Goal: Task Accomplishment & Management: Use online tool/utility

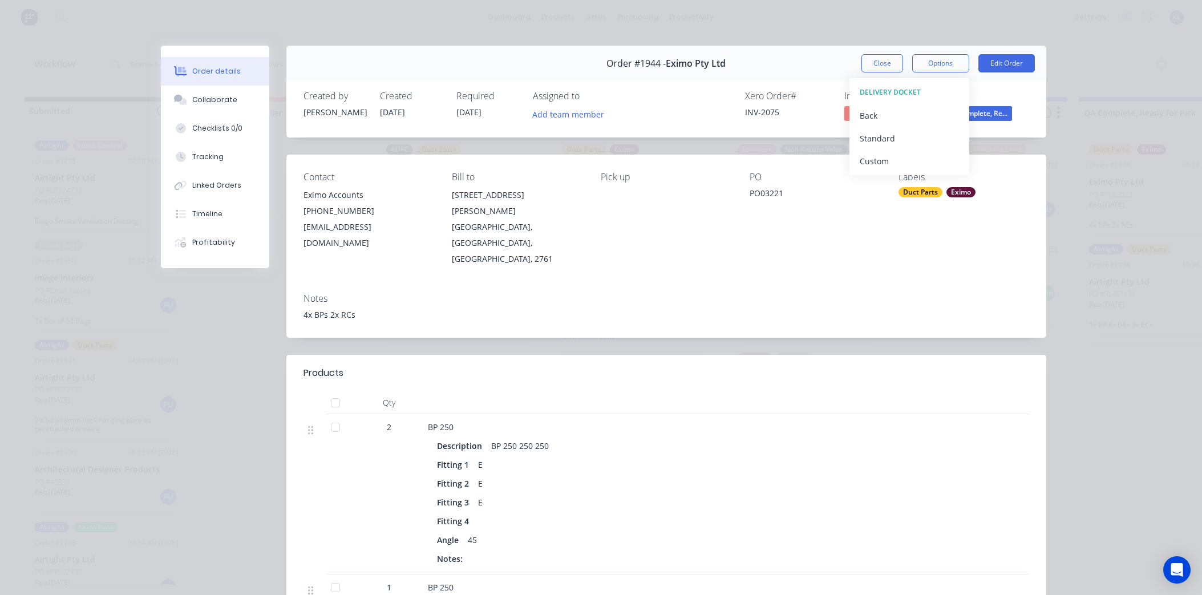
scroll to position [0, 658]
click at [893, 59] on button "Close" at bounding box center [882, 63] width 42 height 18
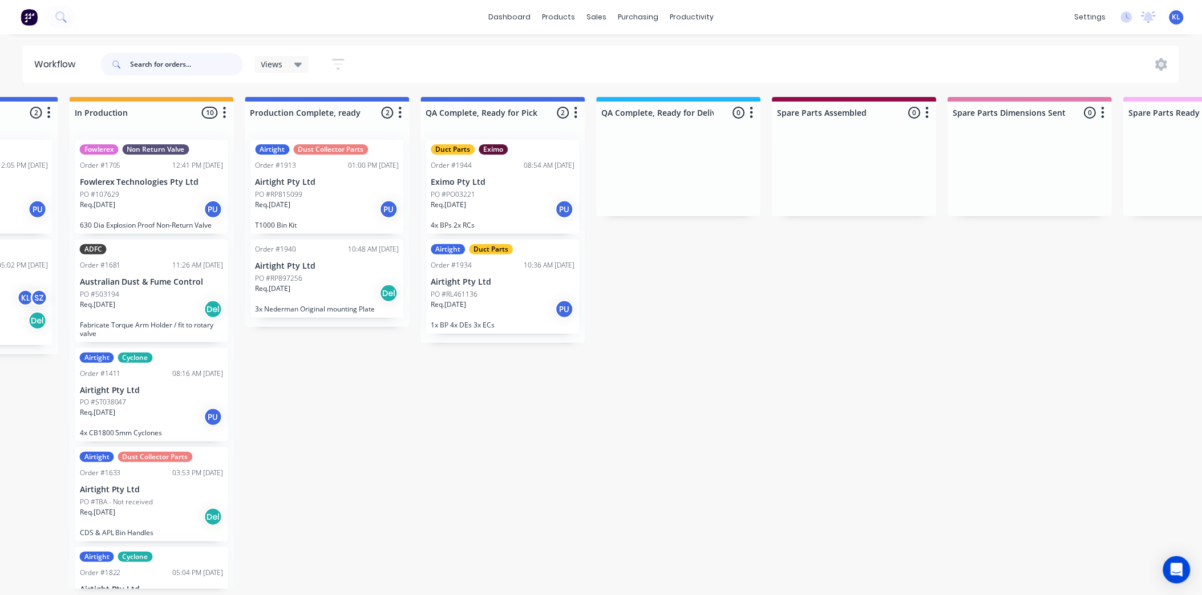
click at [177, 59] on input "text" at bounding box center [186, 64] width 113 height 23
type input "st ignacious"
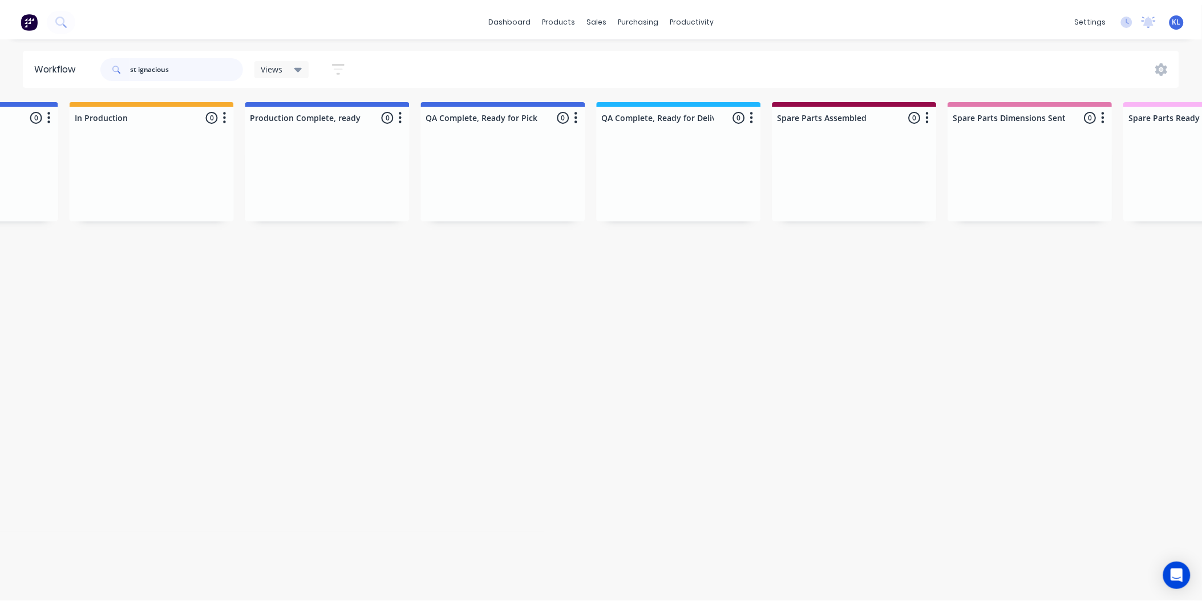
scroll to position [0, 0]
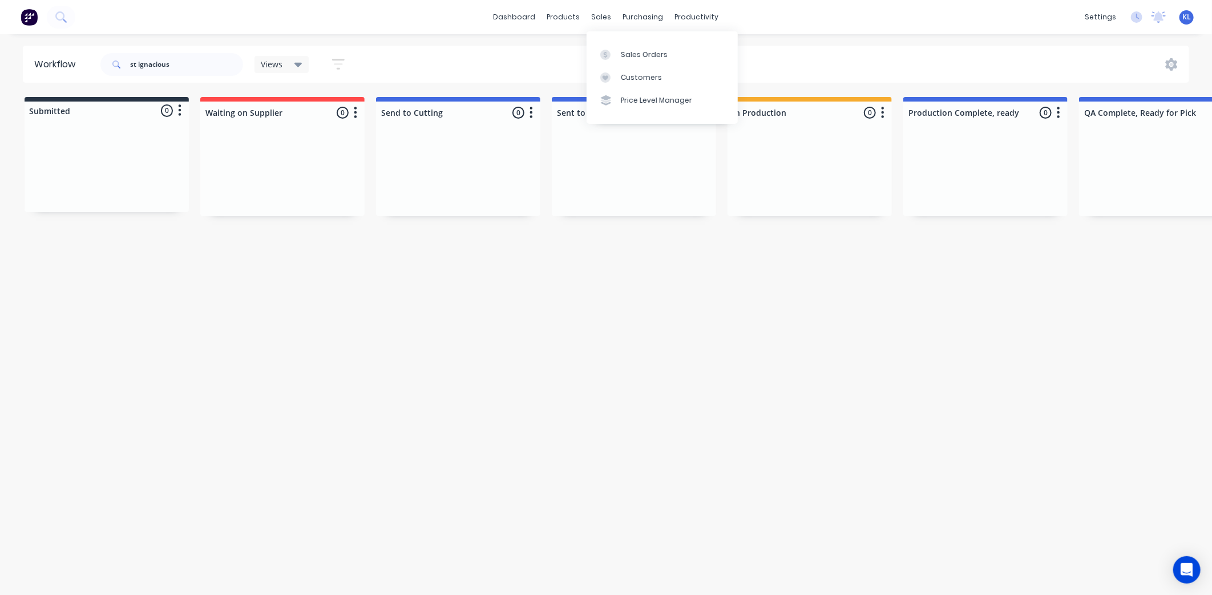
click at [588, 25] on div "sales" at bounding box center [601, 17] width 31 height 17
click at [600, 17] on div "sales" at bounding box center [601, 17] width 31 height 17
drag, startPoint x: 213, startPoint y: 59, endPoint x: 6, endPoint y: 48, distance: 208.0
click at [6, 48] on div "Workflow st ignacious Views Save new view None (Default) edit All edit Producti…" at bounding box center [606, 64] width 1212 height 37
click at [594, 20] on div "sales" at bounding box center [601, 17] width 31 height 17
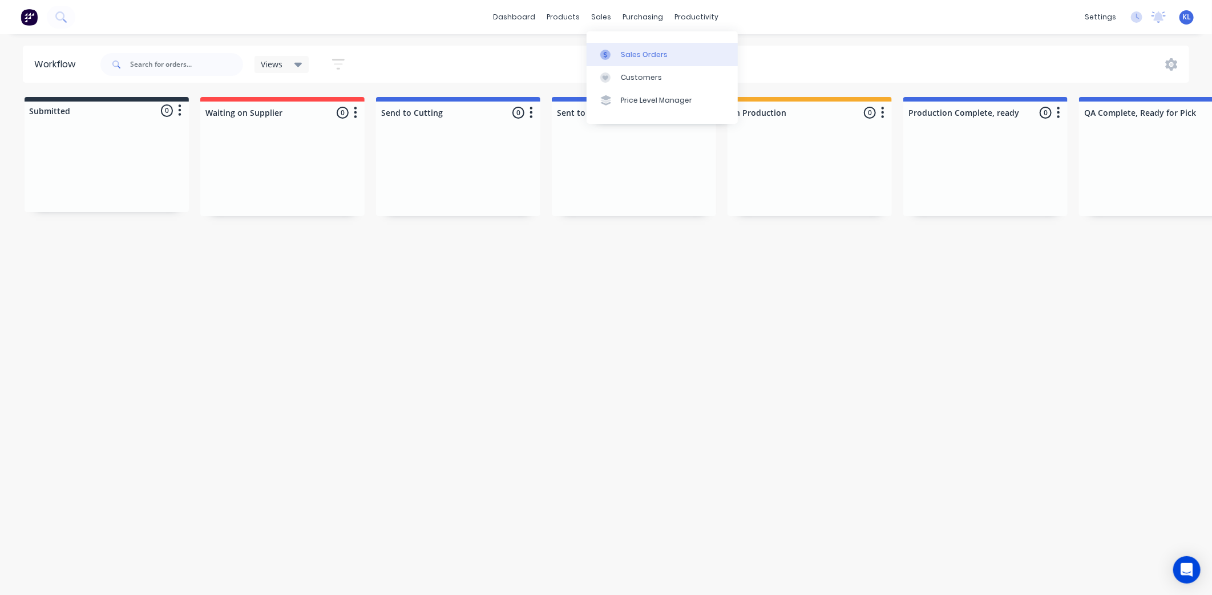
click at [640, 58] on div "Sales Orders" at bounding box center [644, 55] width 47 height 10
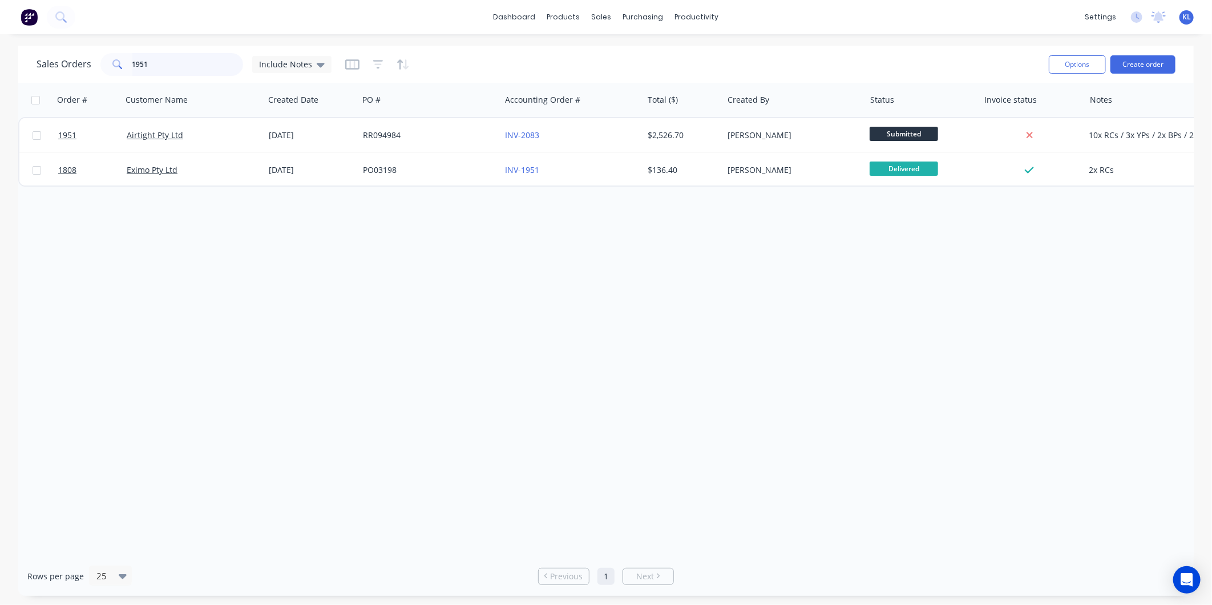
drag, startPoint x: 175, startPoint y: 67, endPoint x: 61, endPoint y: 77, distance: 113.9
click at [64, 76] on div "Sales Orders 1951 Include Notes" at bounding box center [538, 64] width 1003 height 28
paste input "st ignacious"
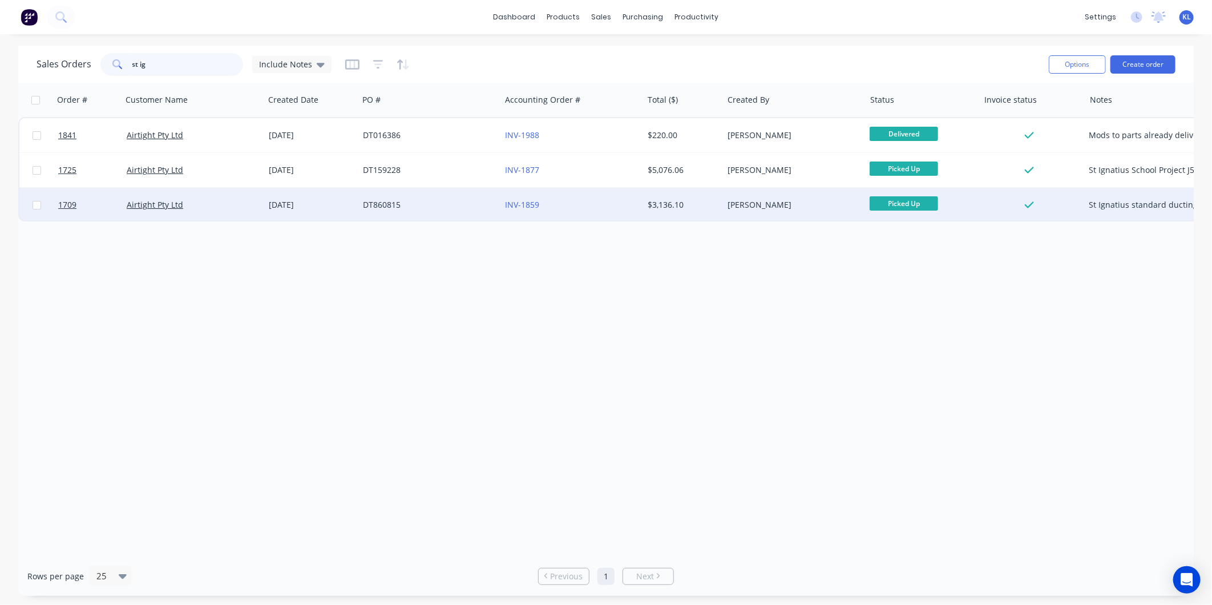
type input "st ig"
click at [306, 203] on div "[DATE]" at bounding box center [311, 204] width 85 height 11
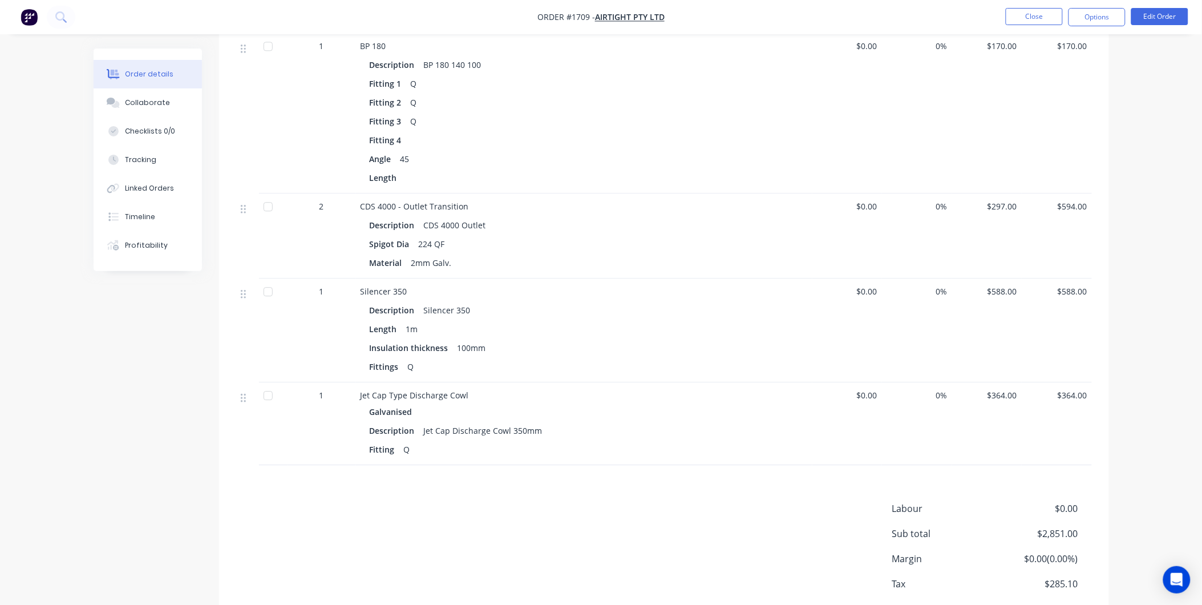
scroll to position [951, 0]
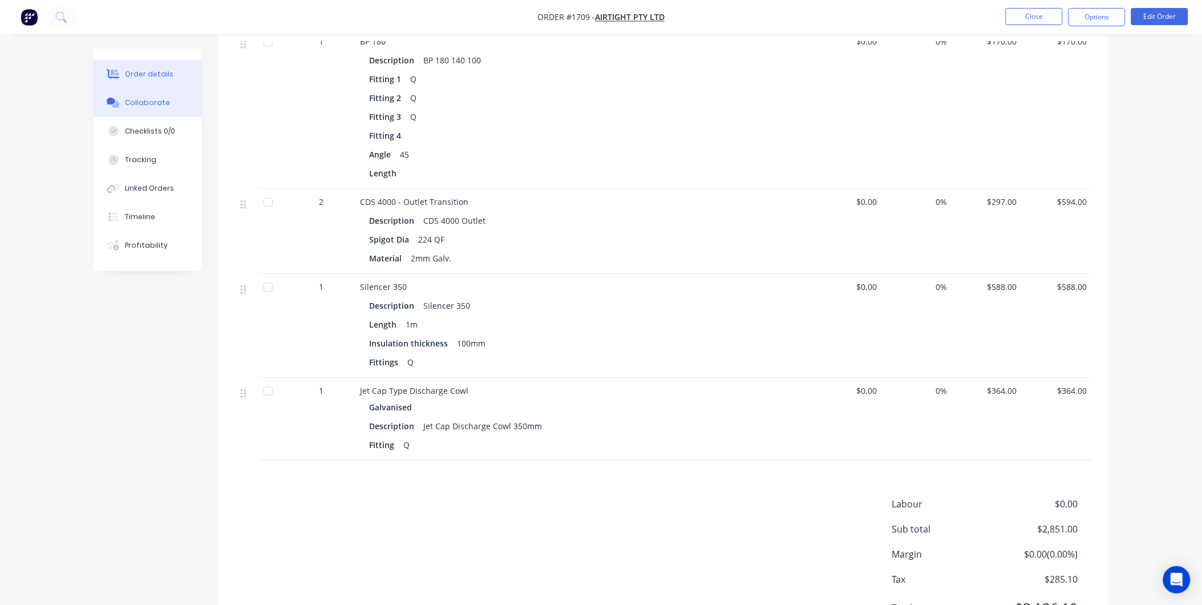
click at [157, 101] on div "Collaborate" at bounding box center [147, 103] width 45 height 10
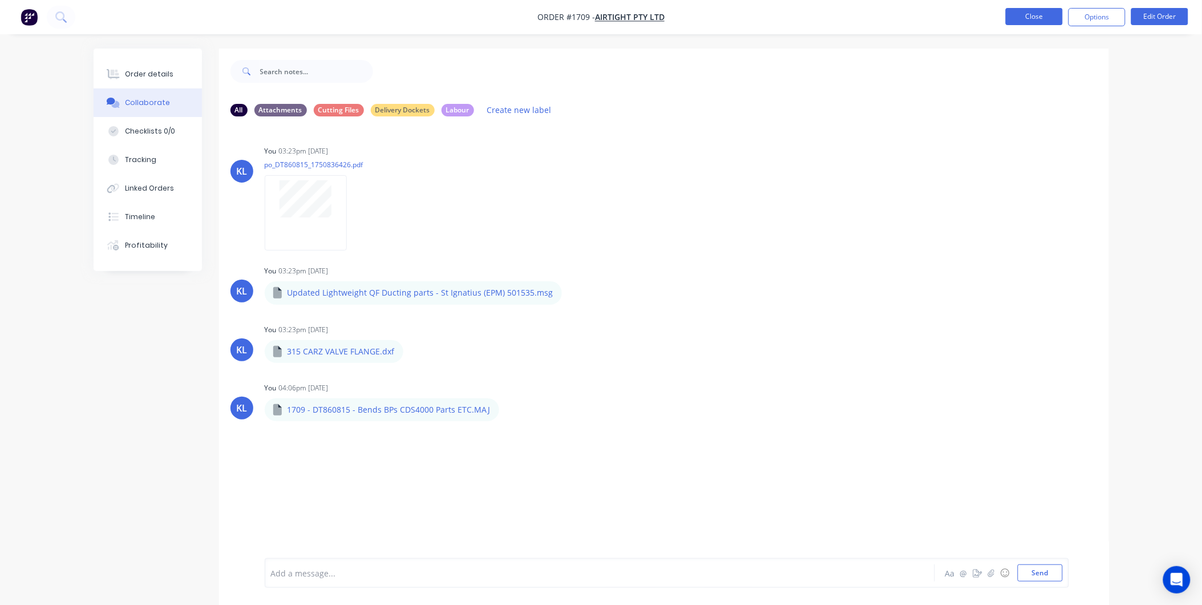
click at [1024, 15] on button "Close" at bounding box center [1034, 16] width 57 height 17
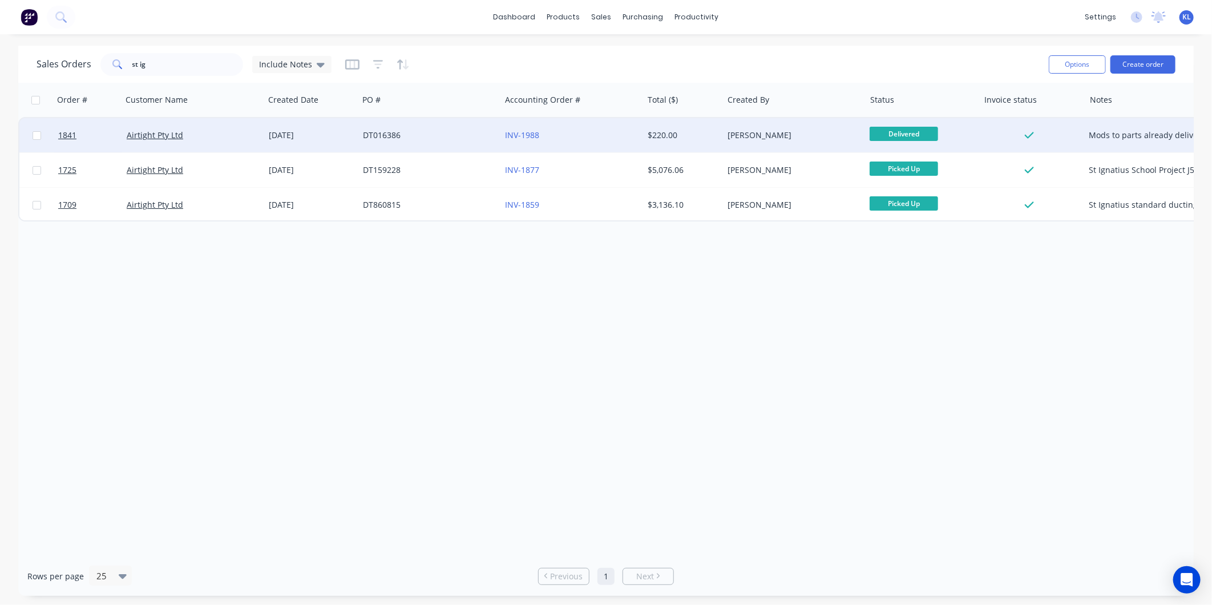
click at [487, 141] on div "DT016386" at bounding box center [429, 135] width 142 height 34
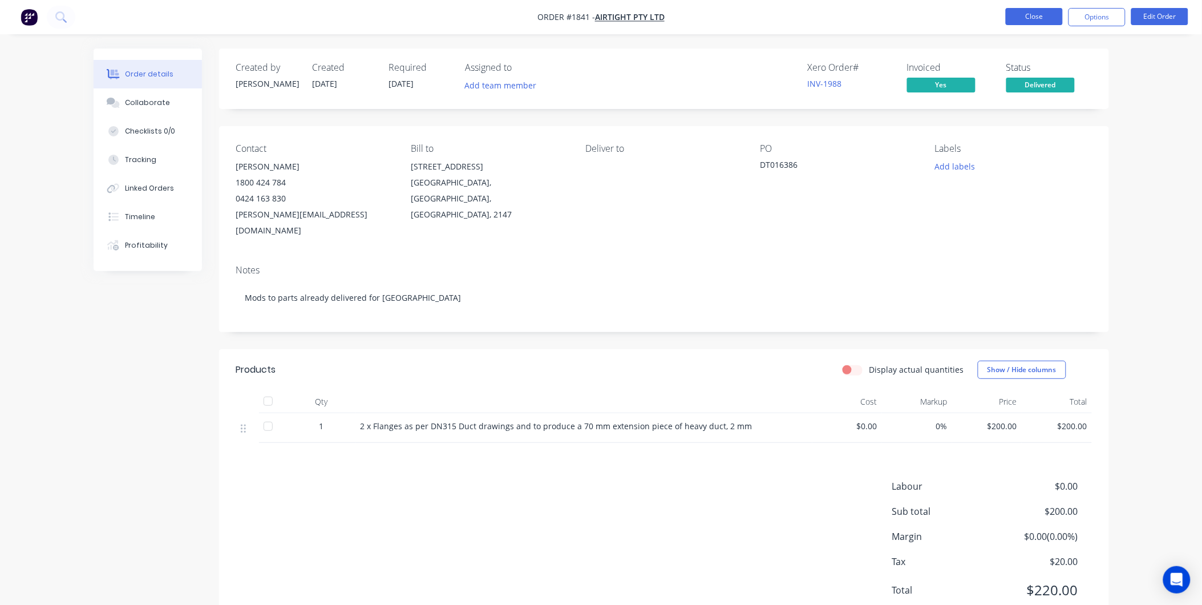
click at [1038, 15] on button "Close" at bounding box center [1034, 16] width 57 height 17
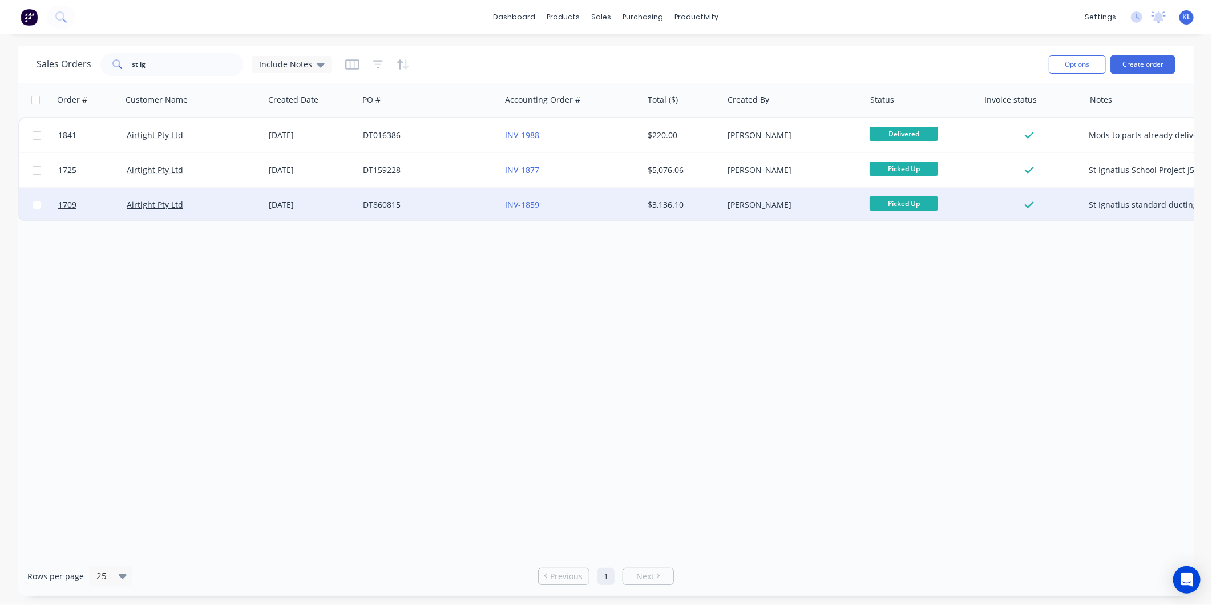
click at [428, 211] on div "DT860815" at bounding box center [429, 205] width 142 height 34
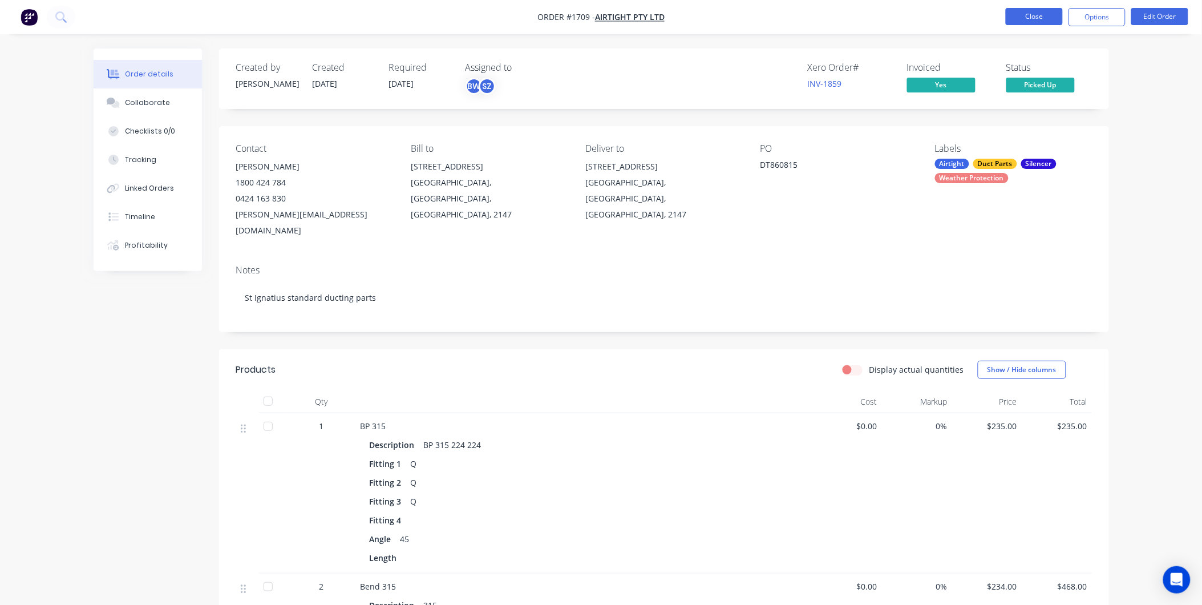
click at [1042, 14] on button "Close" at bounding box center [1034, 16] width 57 height 17
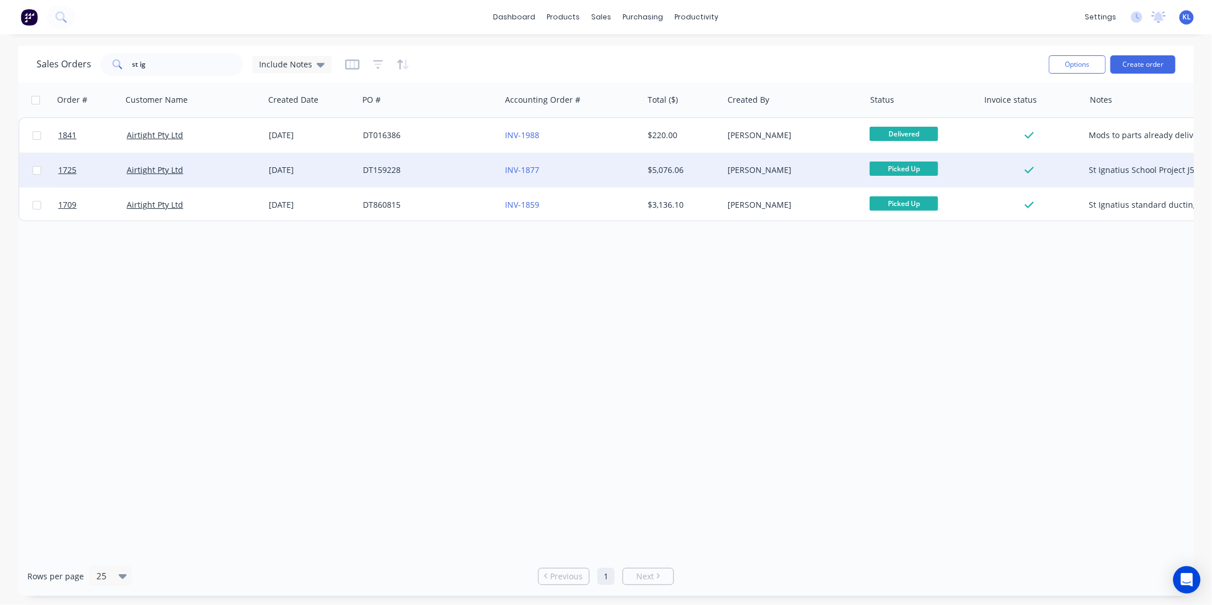
click at [455, 171] on div "DT159228" at bounding box center [426, 169] width 127 height 11
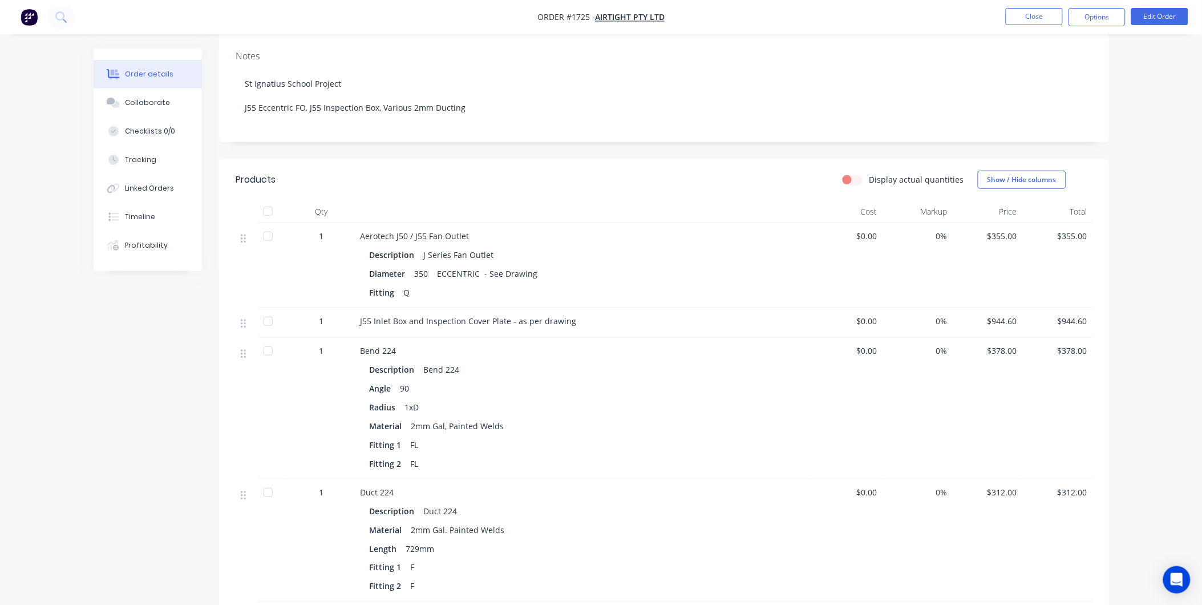
scroll to position [253, 0]
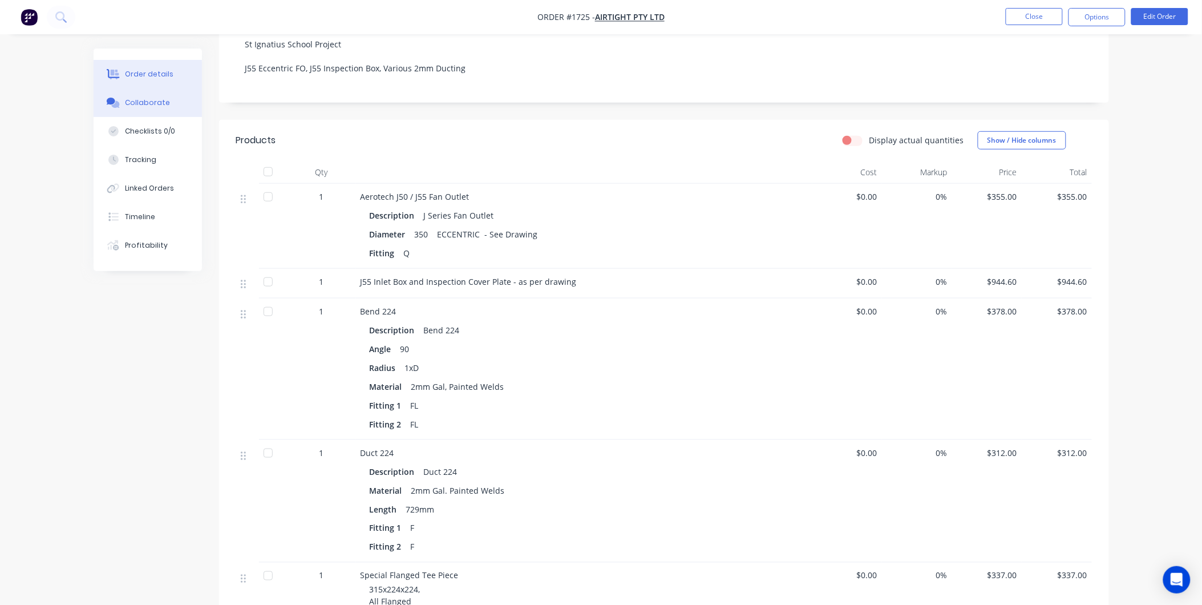
click at [176, 107] on button "Collaborate" at bounding box center [148, 102] width 108 height 29
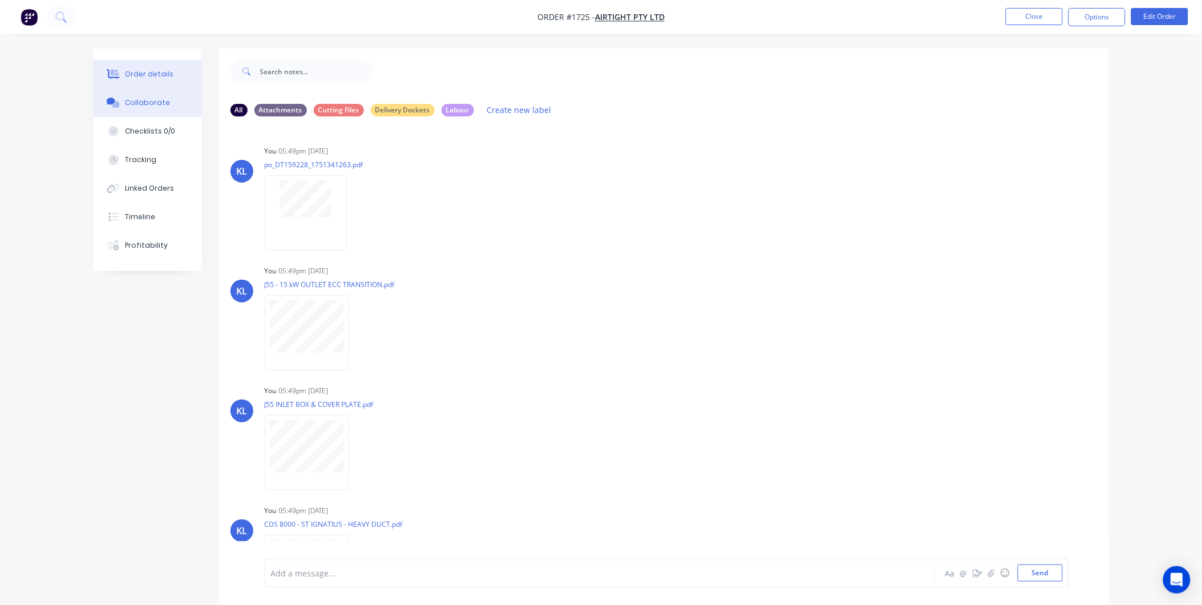
click at [139, 82] on button "Order details" at bounding box center [148, 74] width 108 height 29
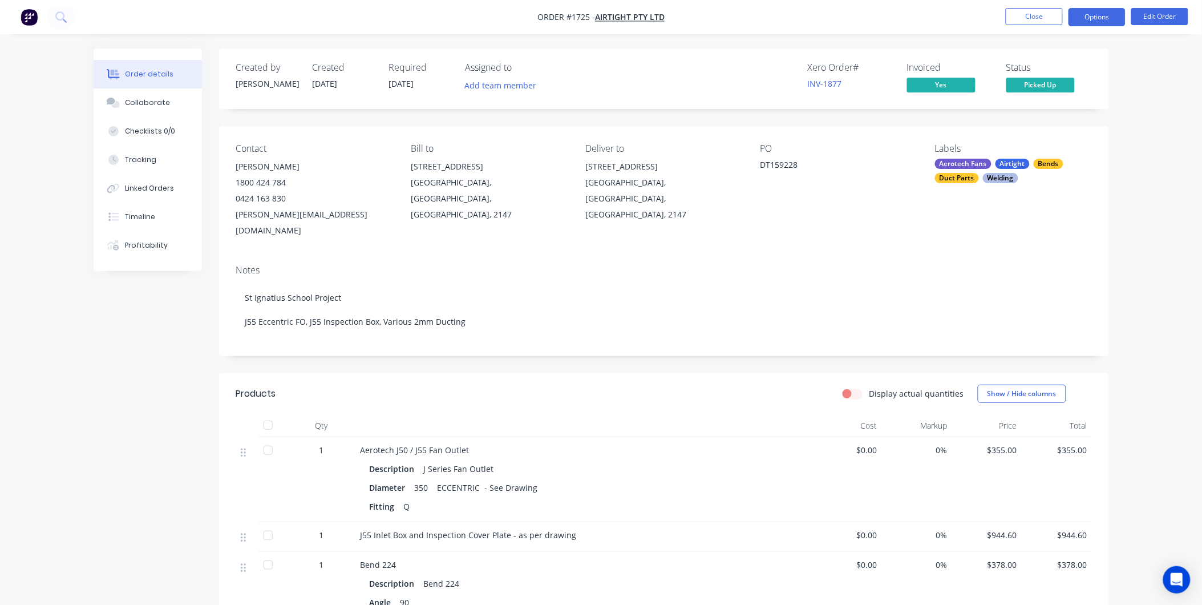
click at [1101, 17] on button "Options" at bounding box center [1097, 17] width 57 height 18
click at [1202, 17] on ul "Close Options Edit Order" at bounding box center [1097, 17] width 210 height 18
click at [1034, 83] on span "Picked Up" at bounding box center [1040, 85] width 68 height 14
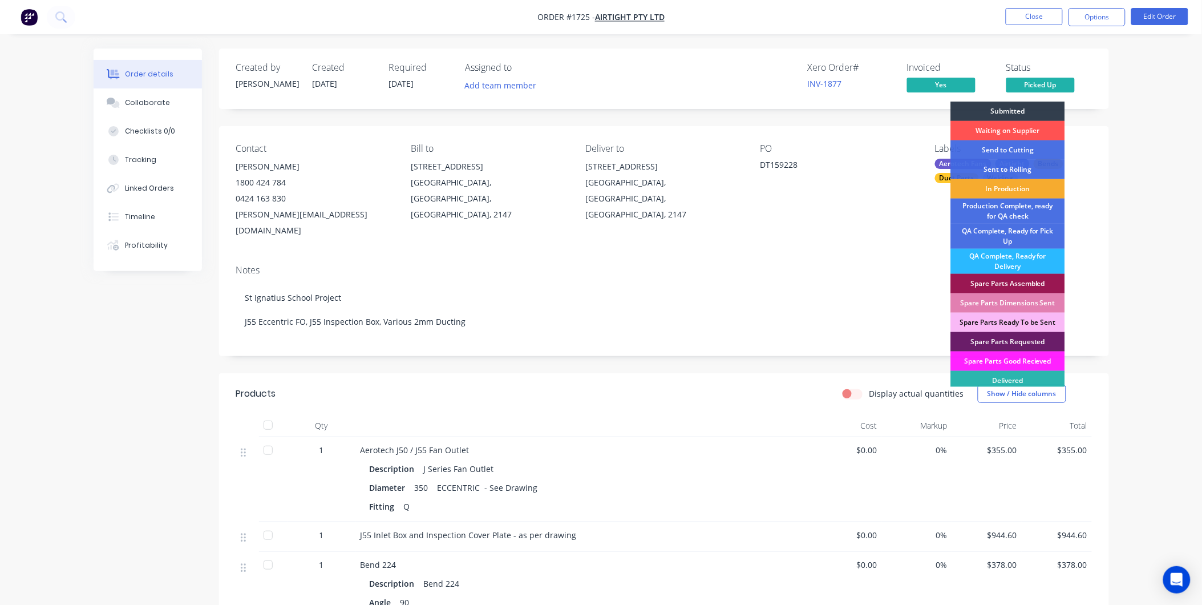
click at [1002, 190] on div "In Production" at bounding box center [1008, 188] width 114 height 19
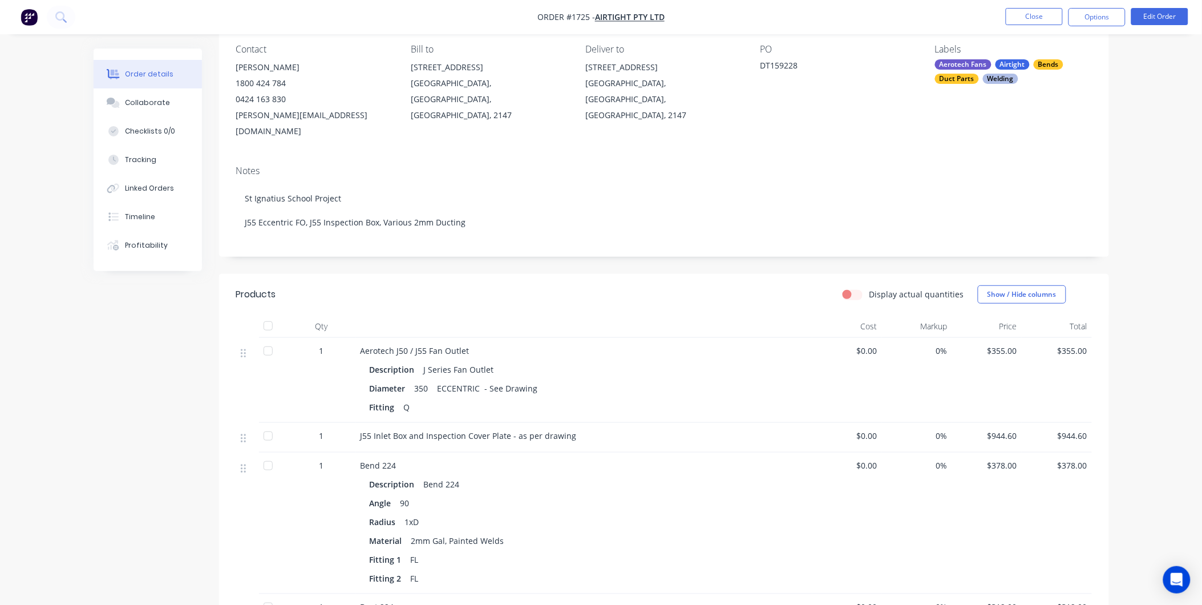
scroll to position [253, 0]
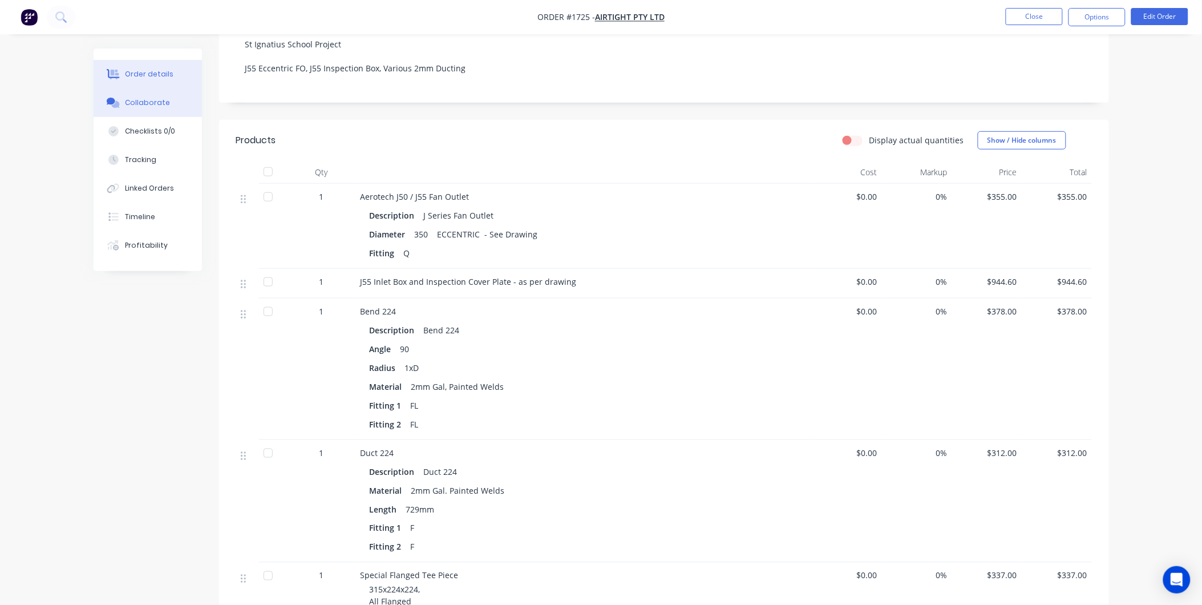
click at [123, 116] on button "Collaborate" at bounding box center [148, 102] width 108 height 29
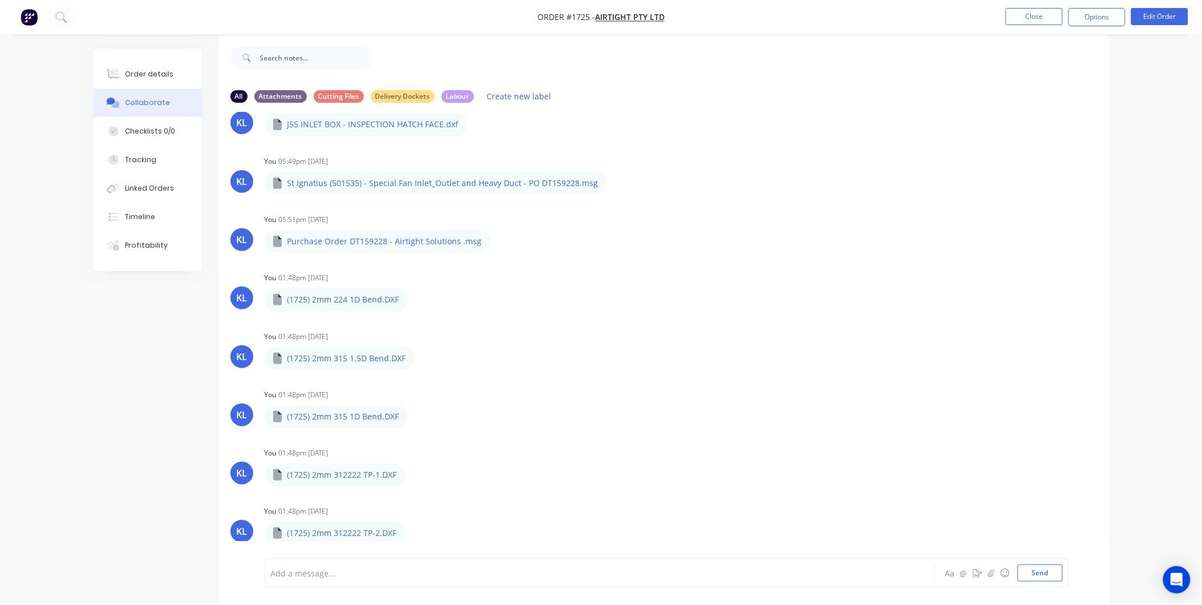
scroll to position [18, 0]
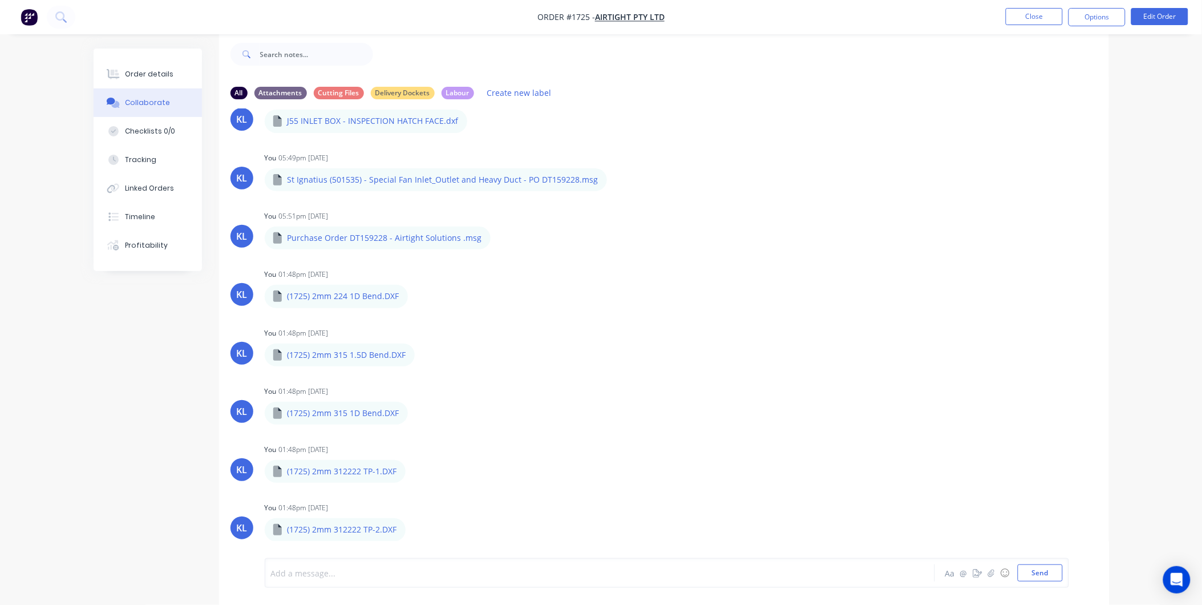
click at [314, 571] on div at bounding box center [568, 573] width 593 height 12
drag, startPoint x: 1029, startPoint y: 468, endPoint x: 913, endPoint y: 487, distance: 117.2
drag, startPoint x: 913, startPoint y: 487, endPoint x: 726, endPoint y: 569, distance: 205.1
click at [726, 569] on div "The eccentric Square to round for this job has been made wrong, we are to recie…" at bounding box center [568, 573] width 593 height 12
click at [723, 572] on div "The eccentric Square to round for this job has been made wrong, we are to recie…" at bounding box center [568, 573] width 593 height 12
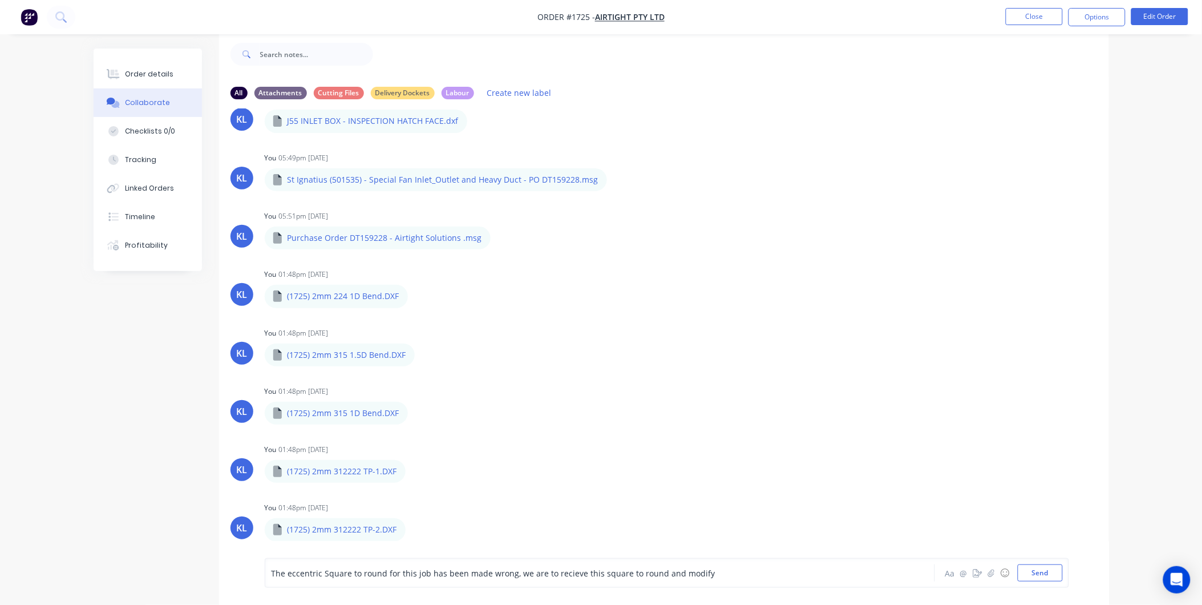
click at [711, 572] on div "The eccentric Square to round for this job has been made wrong, we are to recie…" at bounding box center [568, 573] width 593 height 12
click at [714, 571] on div "The eccentric Square to round for this job has been made wrong, we are to recie…" at bounding box center [568, 573] width 593 height 12
click at [725, 577] on div "The eccentric Square to round for this job has been made wrong, we are to recie…" at bounding box center [568, 573] width 593 height 12
click at [1034, 559] on div "The eccentric Square to round for this job has been made wrong, we are to recie…" at bounding box center [667, 573] width 804 height 30
click at [1038, 573] on button "Send" at bounding box center [1040, 572] width 45 height 17
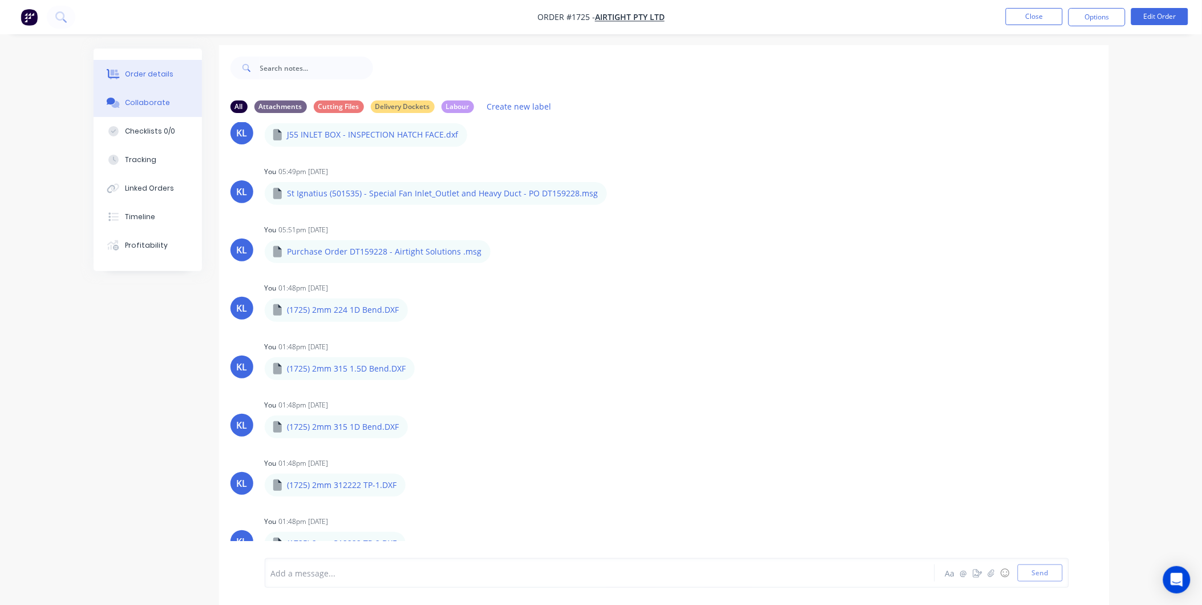
scroll to position [0, 0]
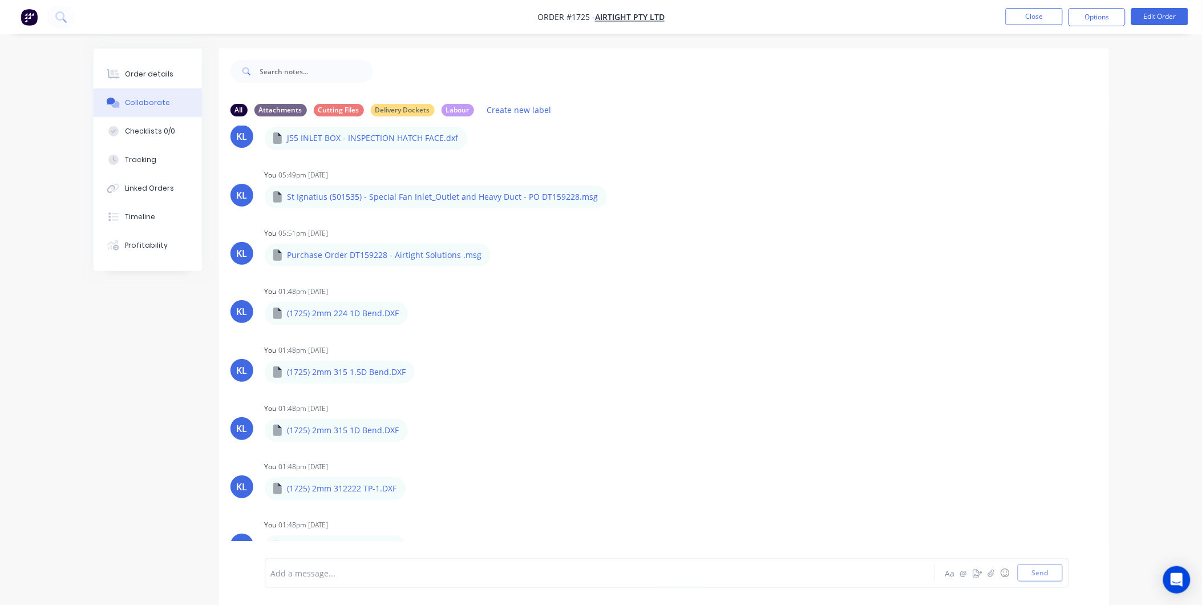
click at [141, 58] on div "Order details Collaborate Checklists 0/0 Tracking Linked Orders Timeline Profit…" at bounding box center [148, 159] width 108 height 223
click at [129, 60] on button "Order details" at bounding box center [148, 74] width 108 height 29
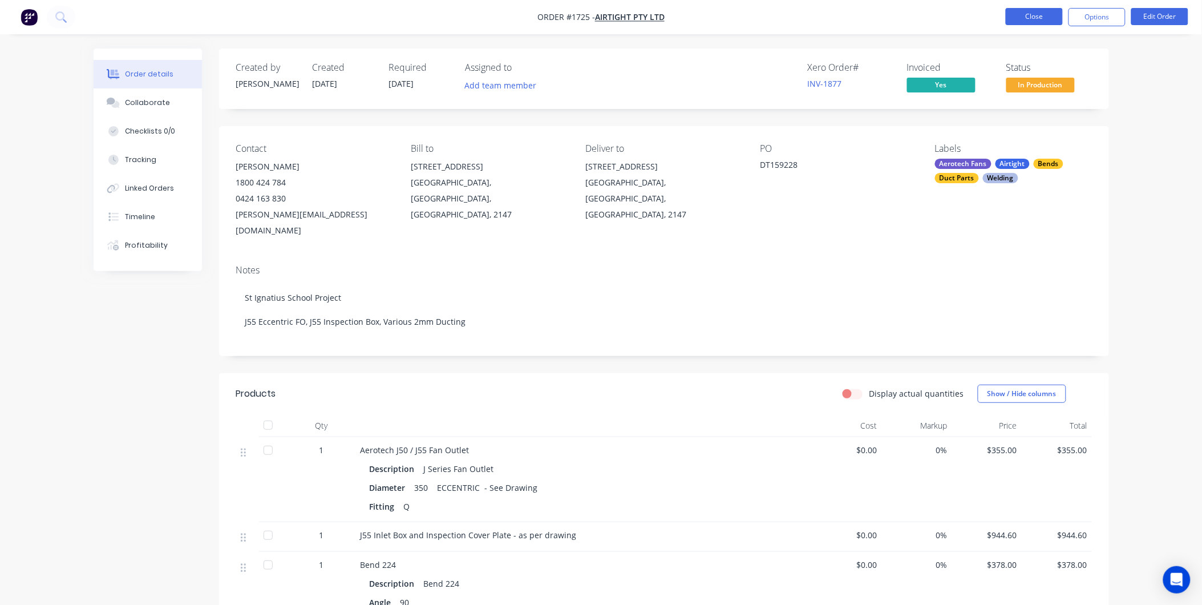
click at [1010, 13] on button "Close" at bounding box center [1034, 16] width 57 height 17
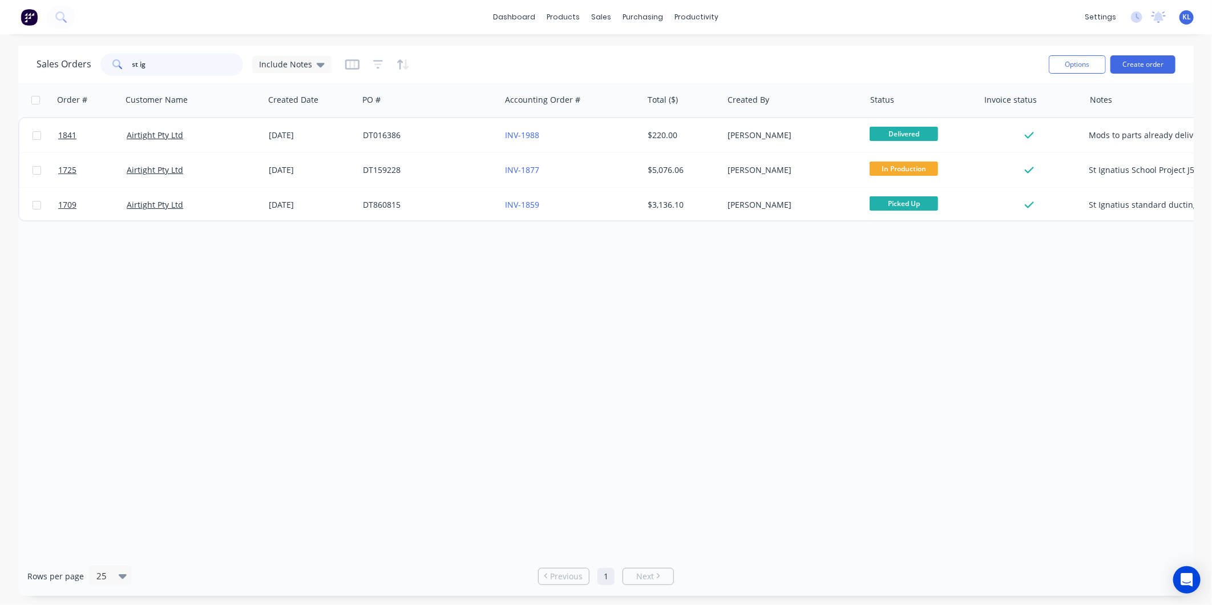
drag, startPoint x: 153, startPoint y: 59, endPoint x: -91, endPoint y: 64, distance: 244.2
click at [0, 64] on html "dashboard products sales purchasing productivity dashboard products Product Cat…" at bounding box center [606, 302] width 1212 height 605
click at [701, 9] on div "productivity" at bounding box center [696, 17] width 55 height 17
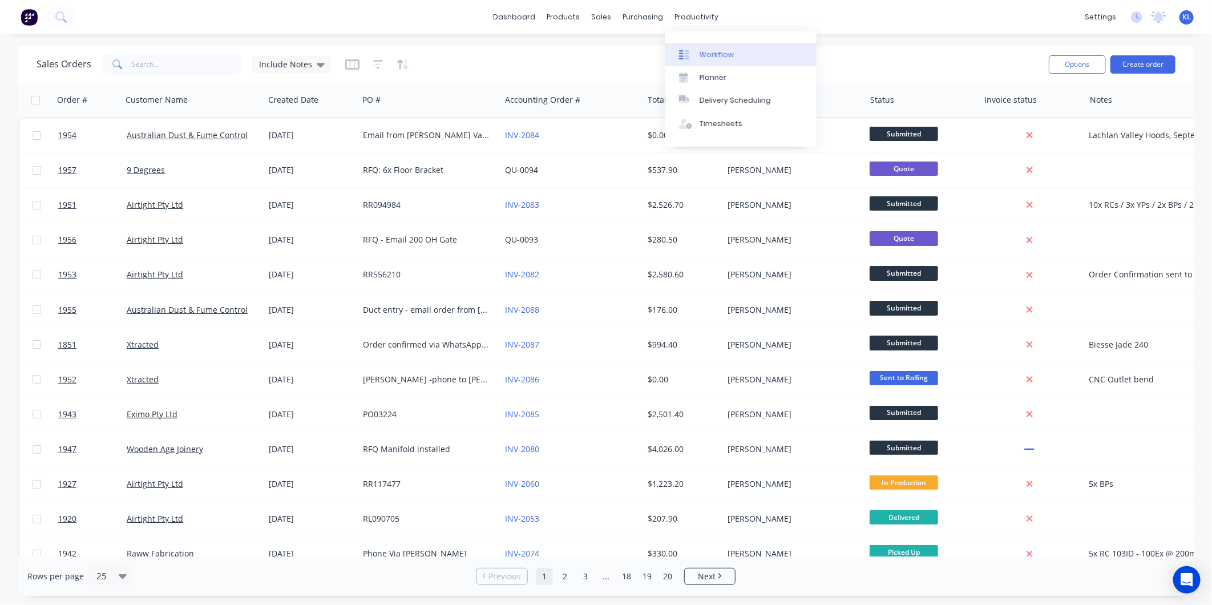
click at [723, 51] on div "Workflow" at bounding box center [716, 55] width 34 height 10
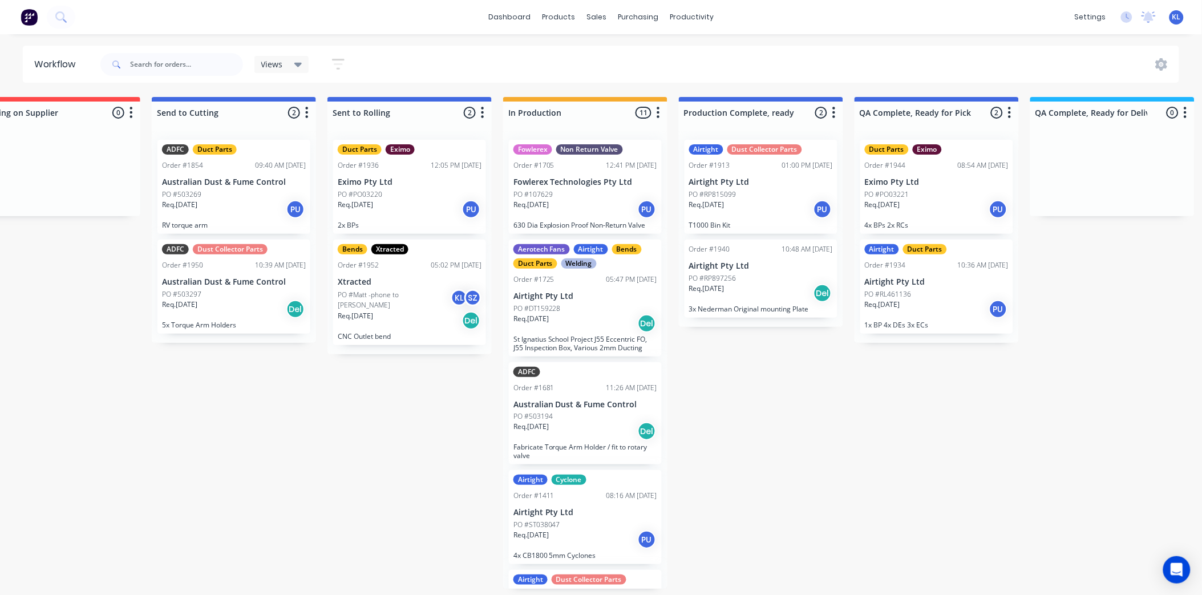
scroll to position [0, 224]
click at [435, 316] on div "Req. [DATE] Del" at bounding box center [410, 320] width 144 height 19
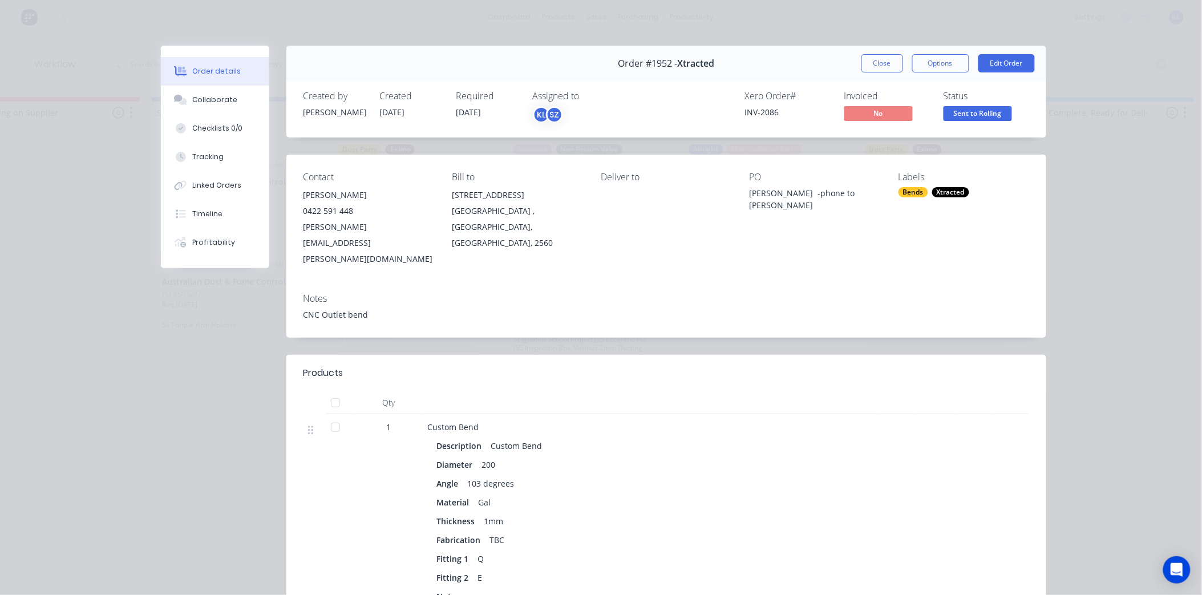
click at [976, 113] on span "Sent to Rolling" at bounding box center [978, 113] width 68 height 14
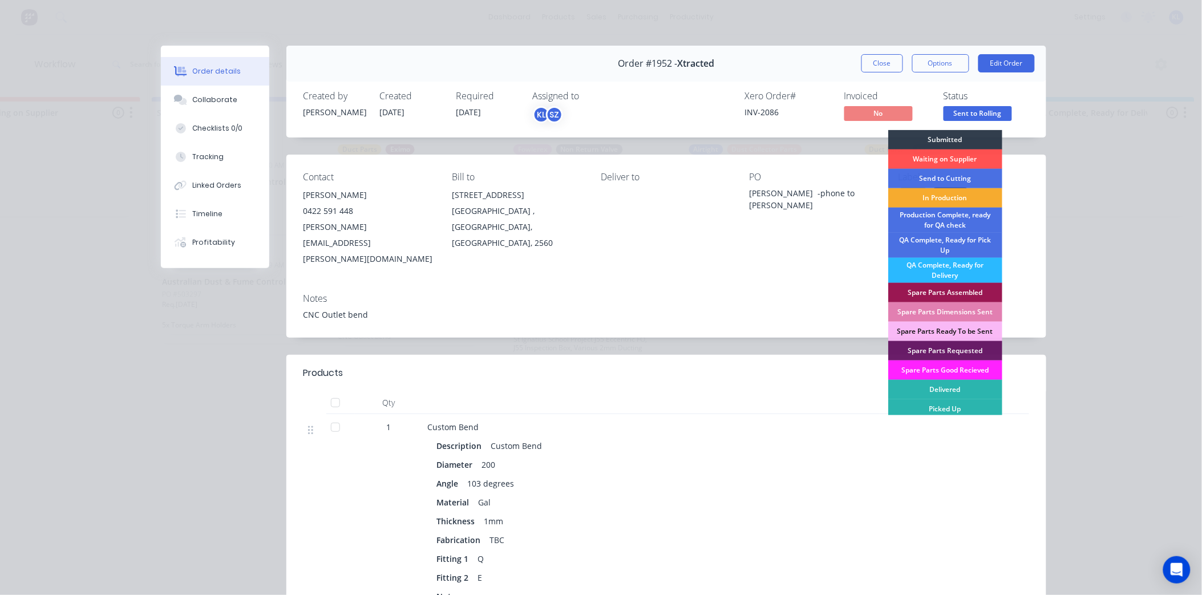
click at [951, 199] on div "In Production" at bounding box center [945, 197] width 114 height 19
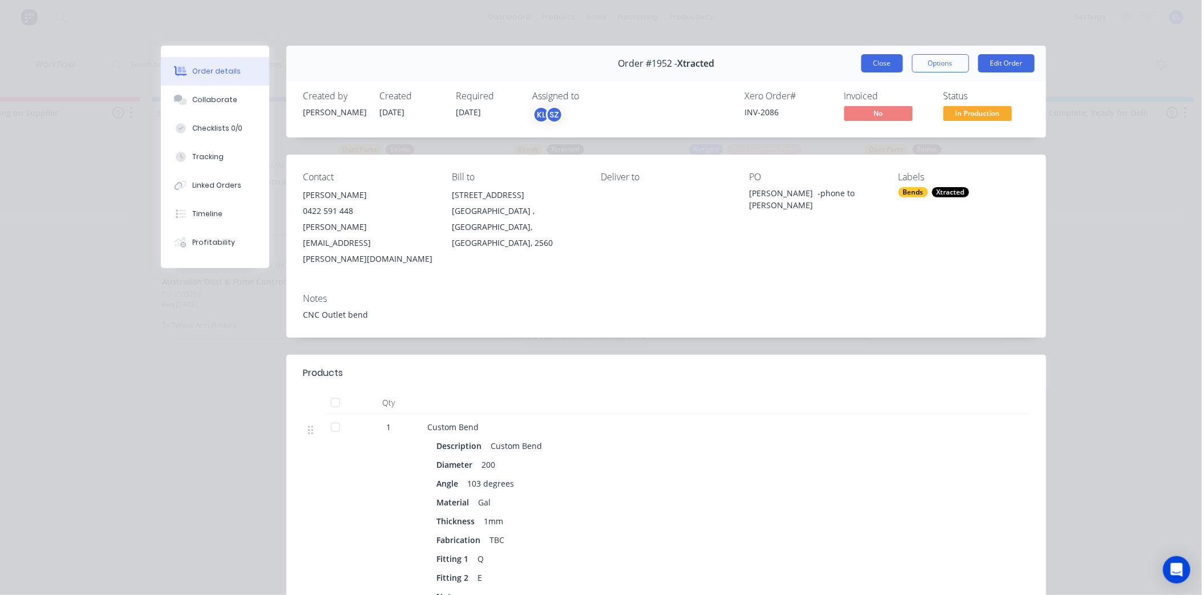
click at [880, 67] on button "Close" at bounding box center [882, 63] width 42 height 18
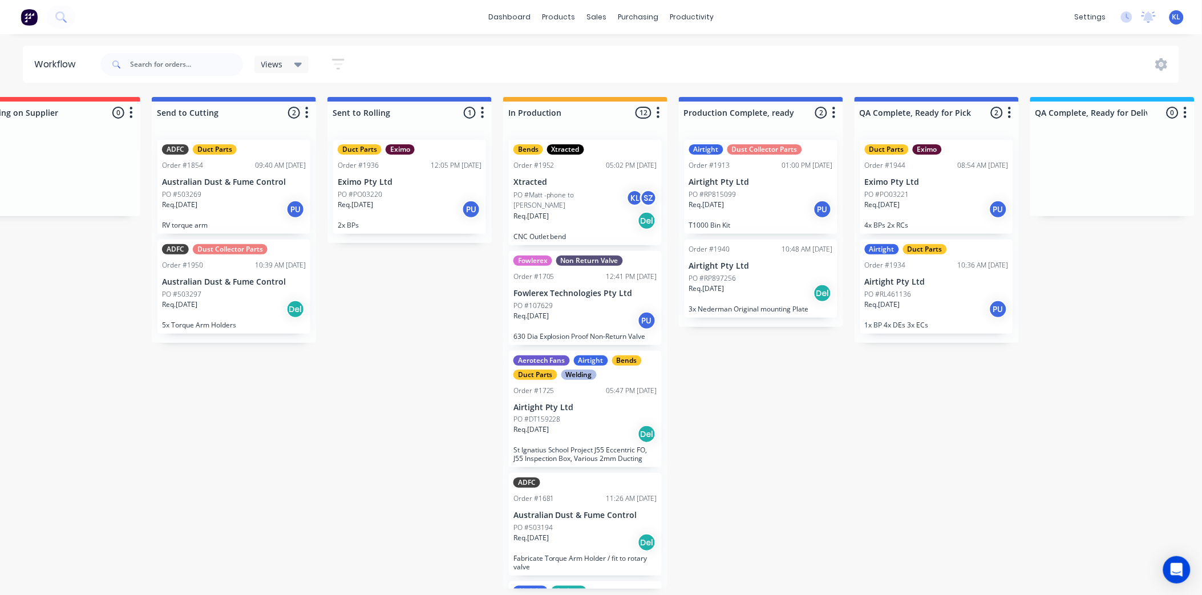
scroll to position [3, 224]
click at [788, 292] on div "Req. [DATE] Del" at bounding box center [761, 293] width 144 height 19
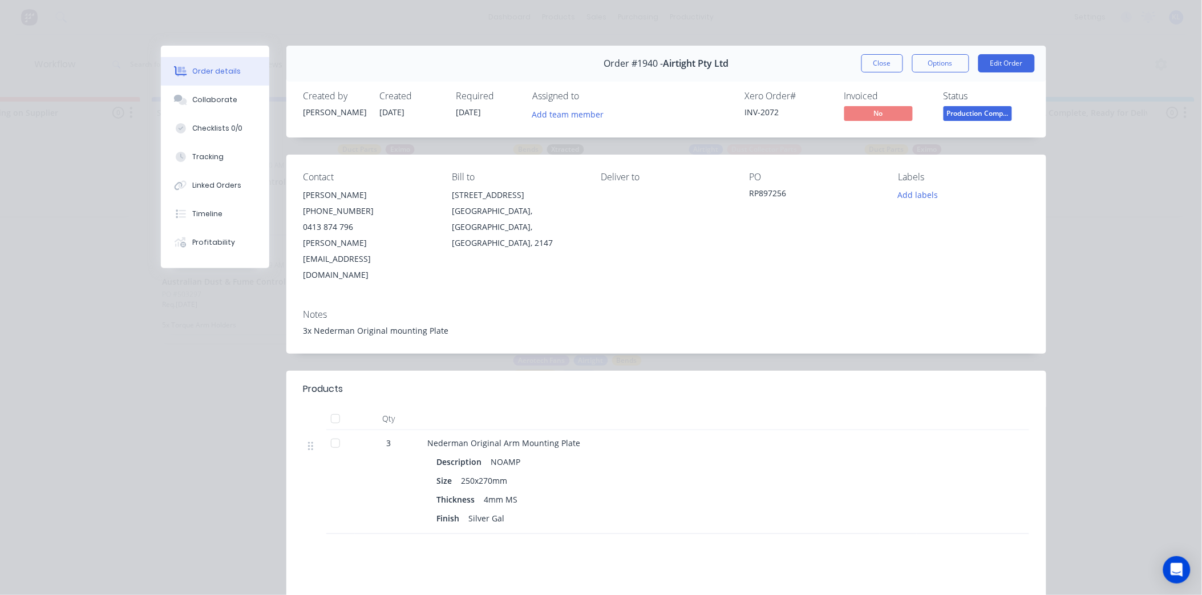
click at [977, 109] on span "Production Comp..." at bounding box center [978, 113] width 68 height 14
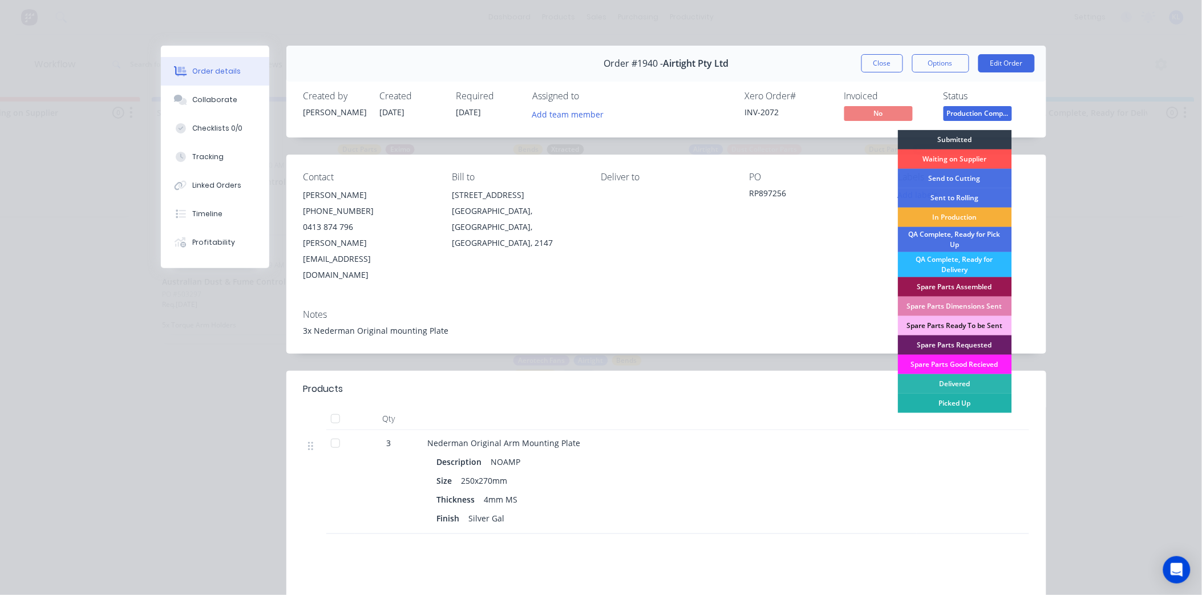
click at [966, 405] on div "Picked Up" at bounding box center [955, 403] width 114 height 19
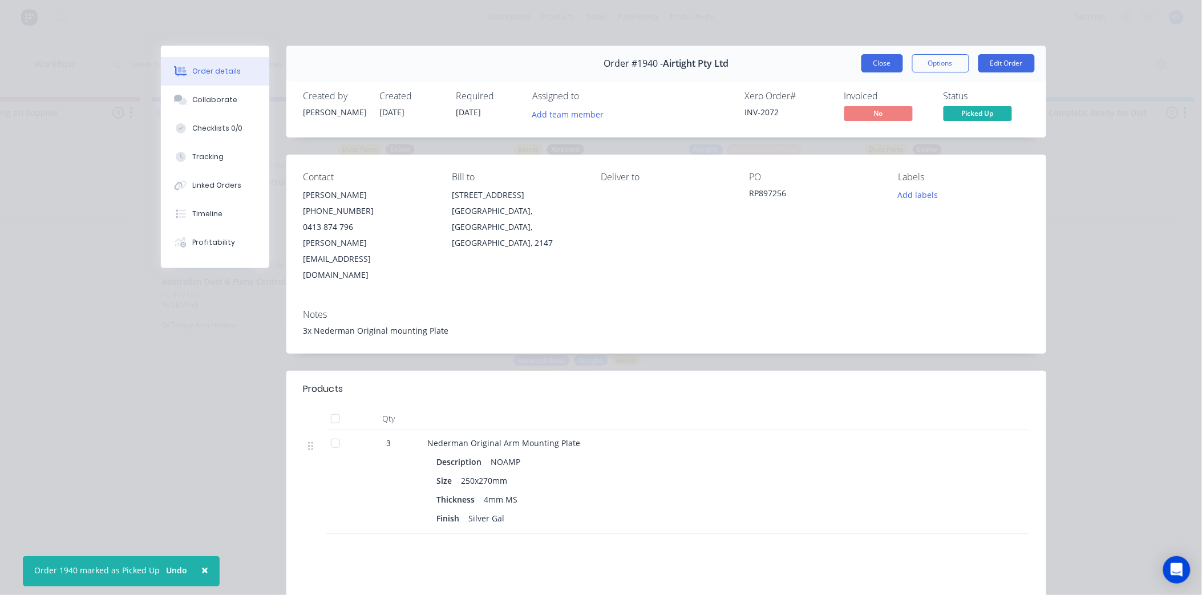
click at [873, 62] on button "Close" at bounding box center [882, 63] width 42 height 18
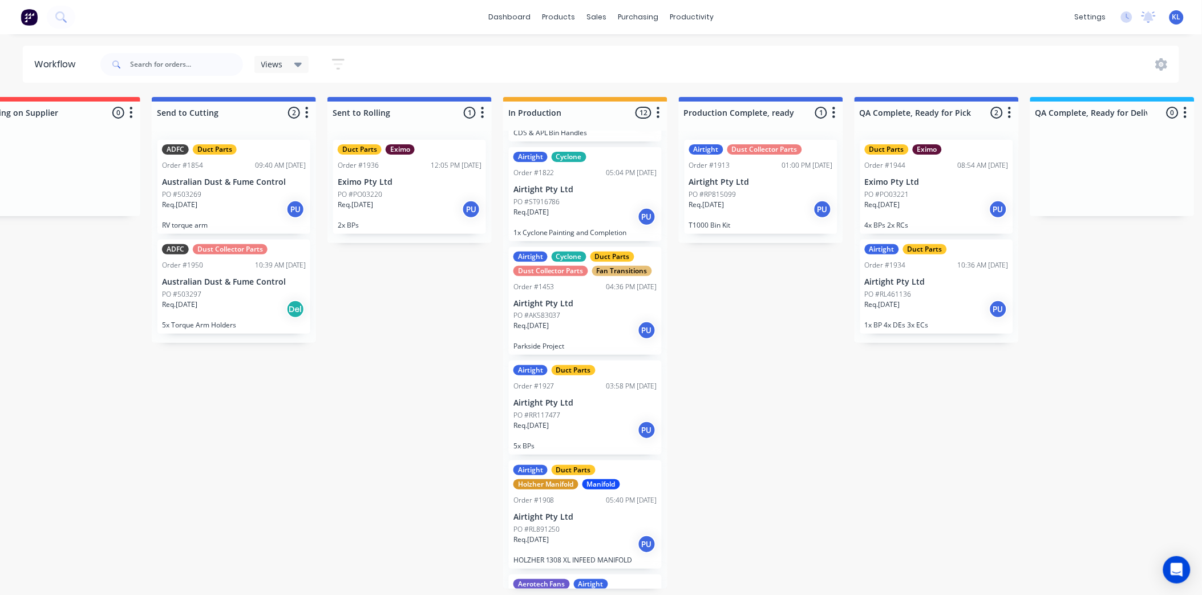
scroll to position [697, 0]
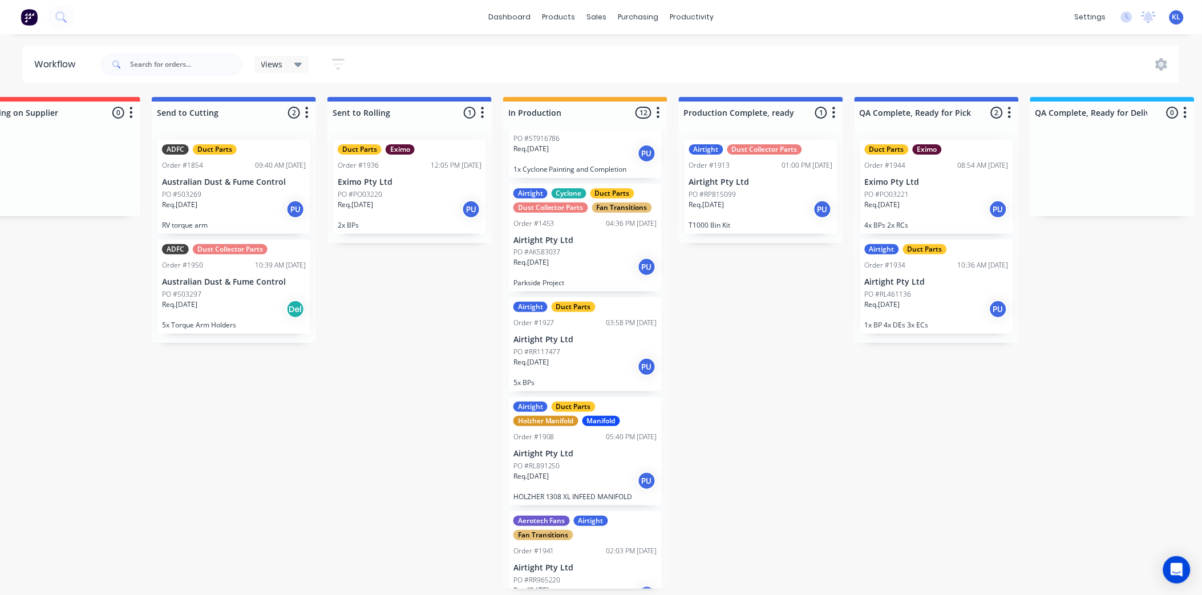
click at [602, 352] on div "PO #RR117477" at bounding box center [585, 352] width 144 height 10
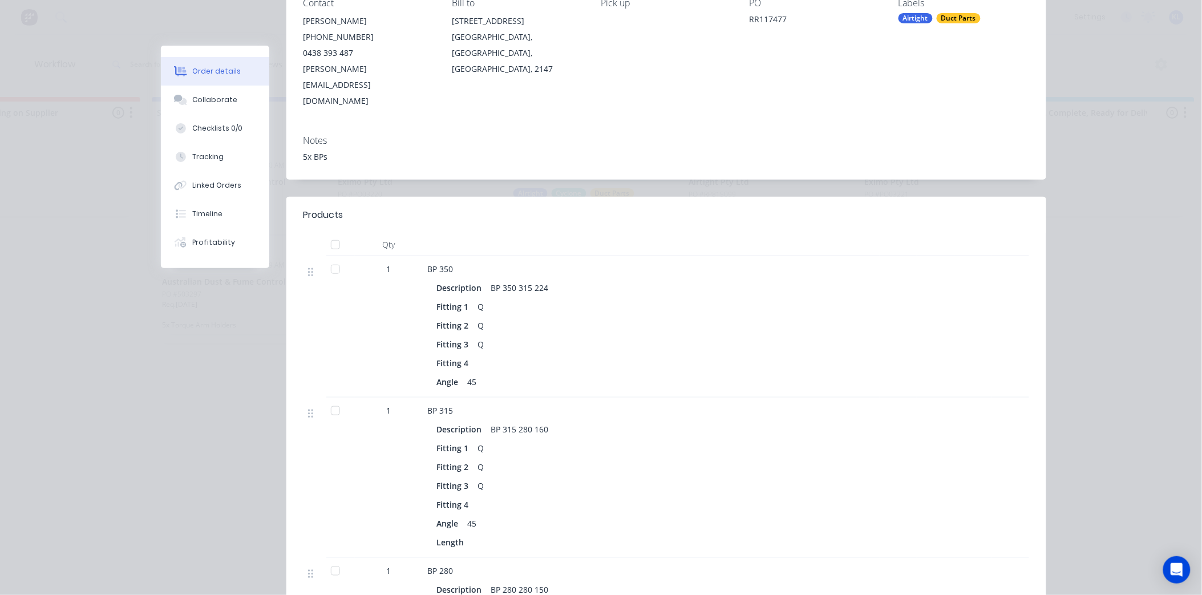
scroll to position [63, 0]
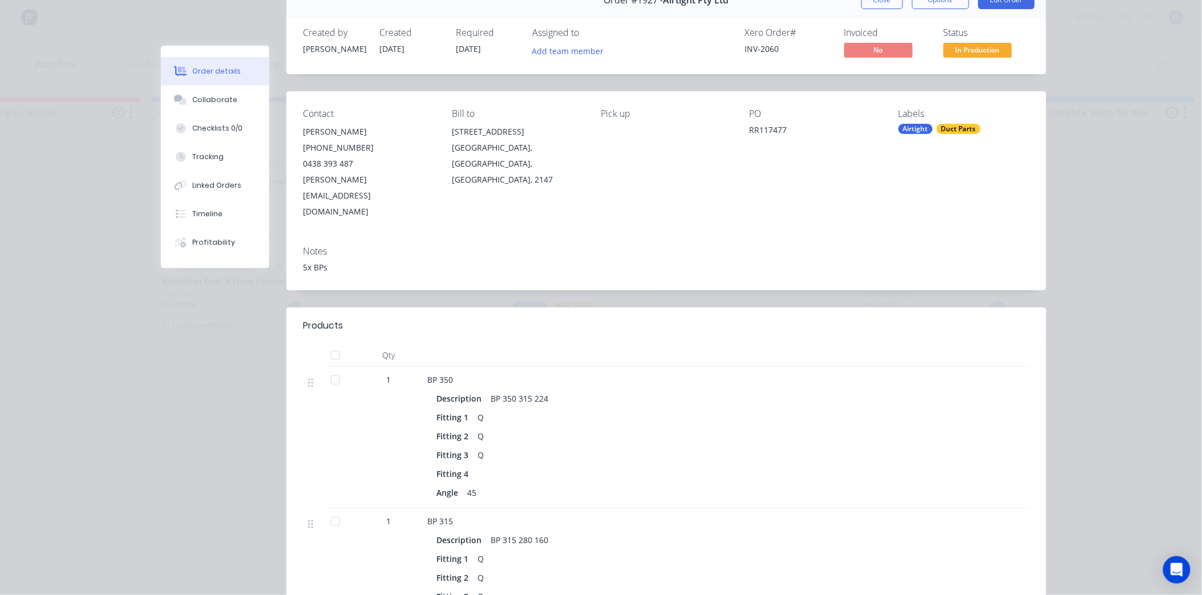
click at [968, 49] on span "In Production" at bounding box center [978, 50] width 68 height 14
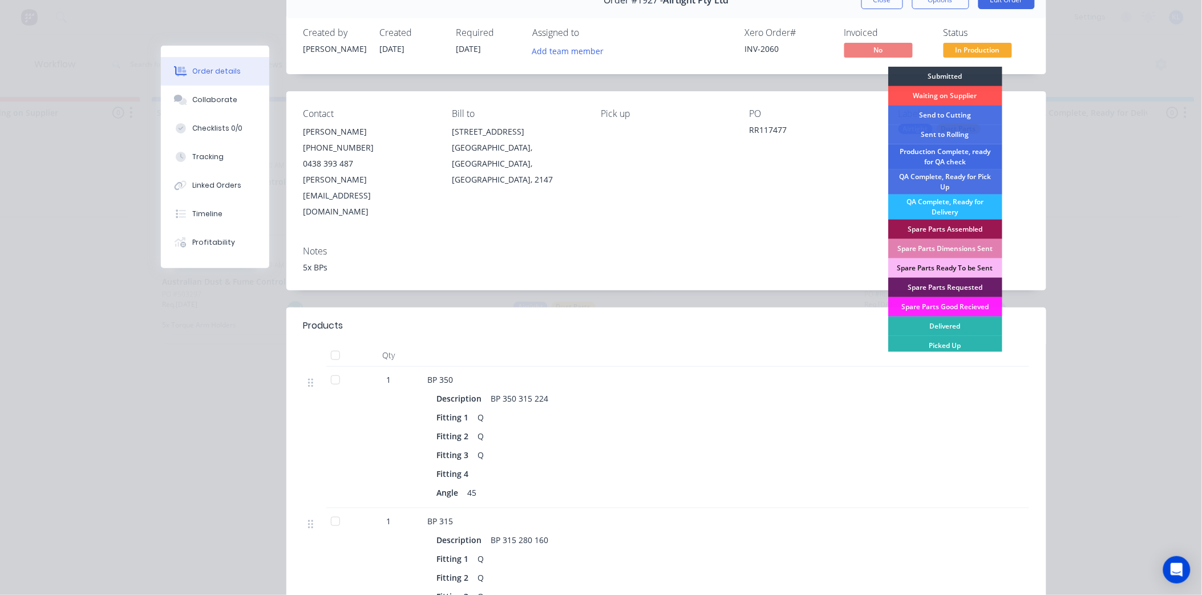
click at [969, 159] on div "Production Complete, ready for QA check" at bounding box center [945, 156] width 114 height 25
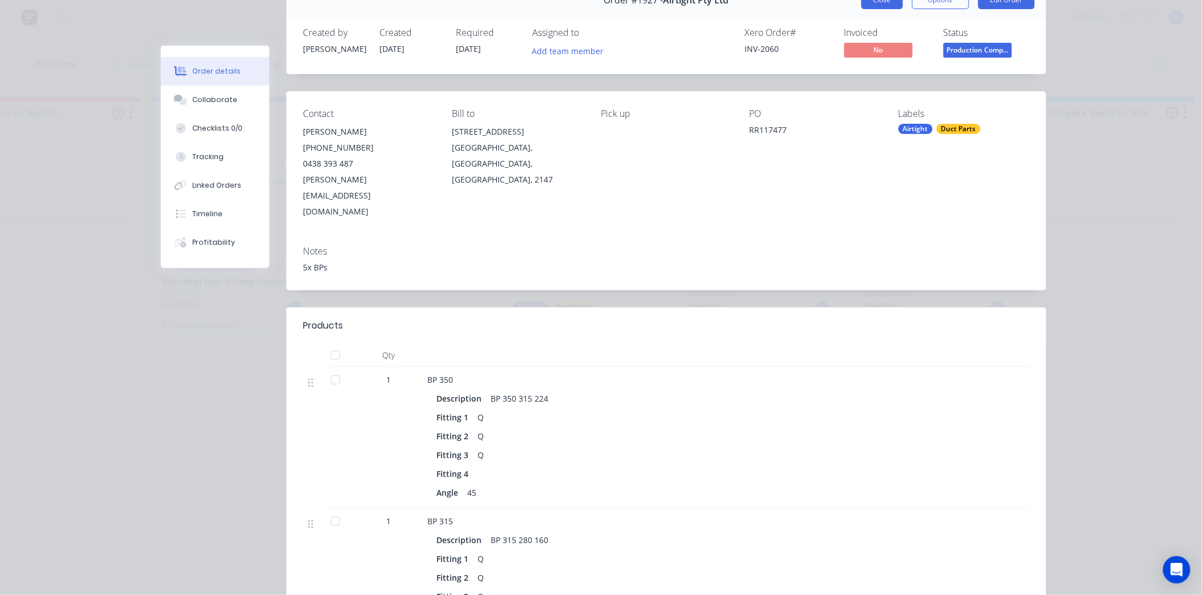
click at [873, 6] on button "Close" at bounding box center [882, 0] width 42 height 18
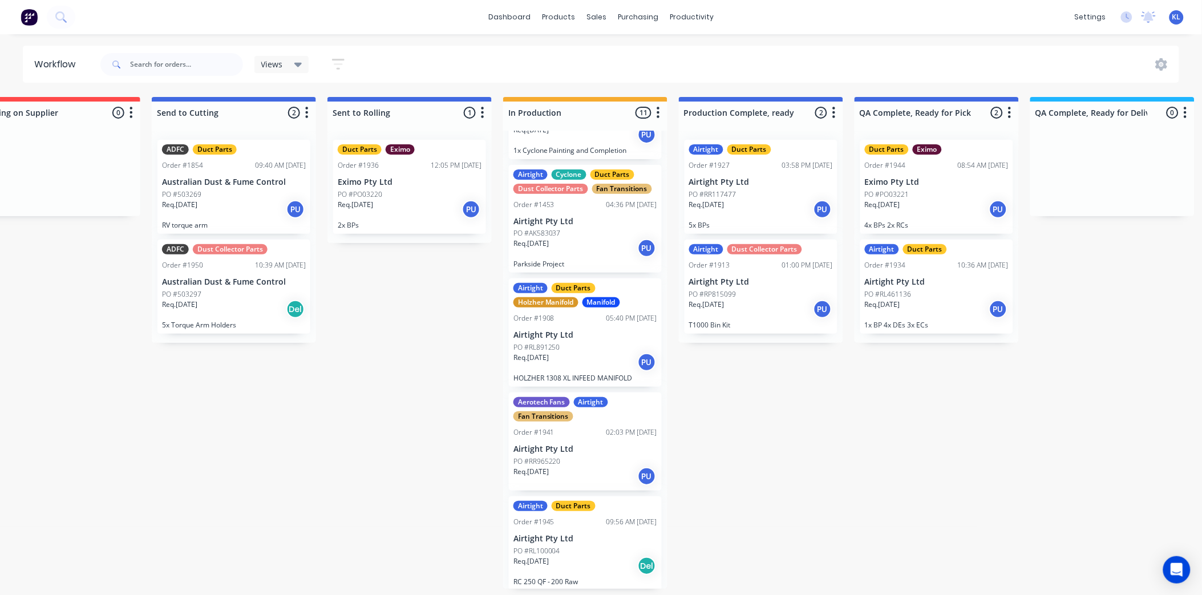
scroll to position [3, 224]
click at [597, 550] on div "PO #RL100004" at bounding box center [585, 551] width 144 height 10
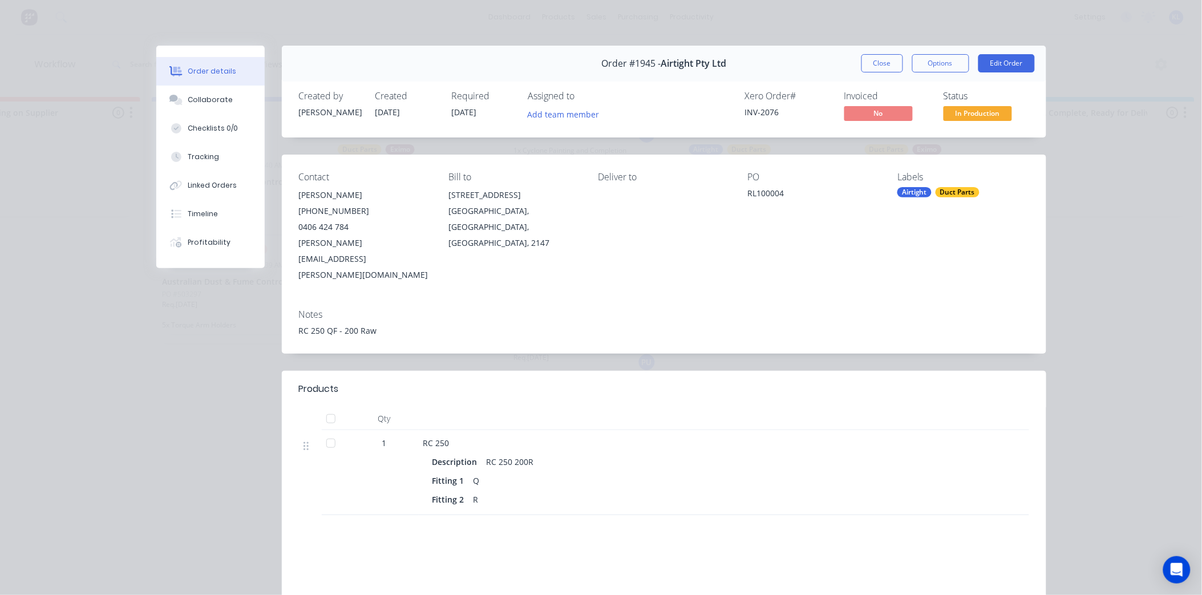
click at [962, 109] on span "In Production" at bounding box center [978, 113] width 68 height 14
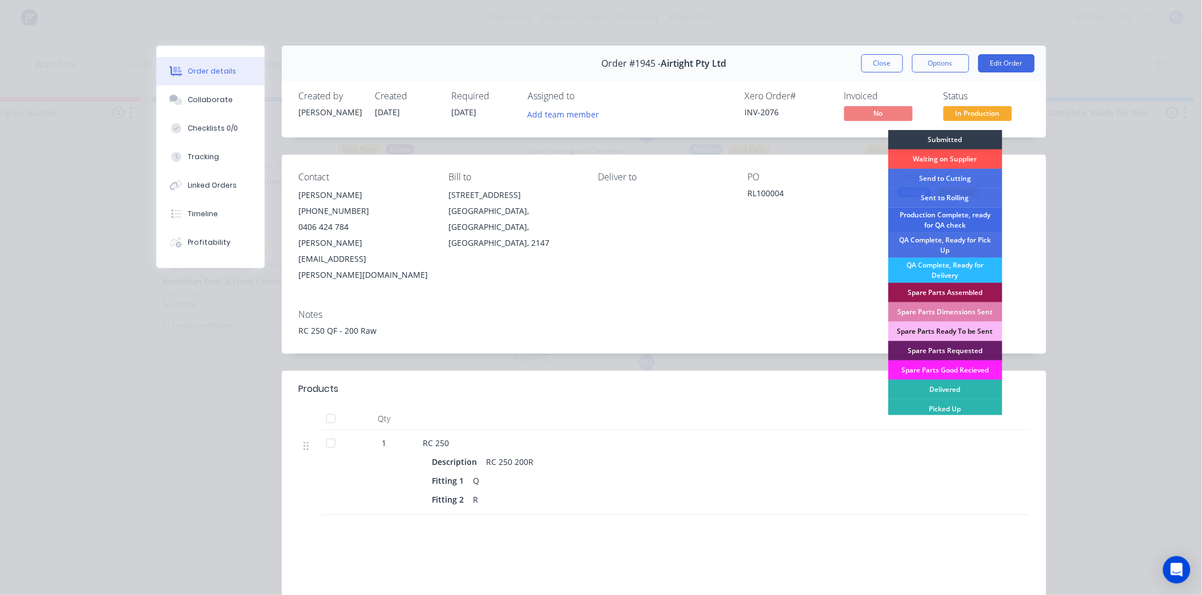
click at [970, 220] on div "Production Complete, ready for QA check" at bounding box center [945, 220] width 114 height 25
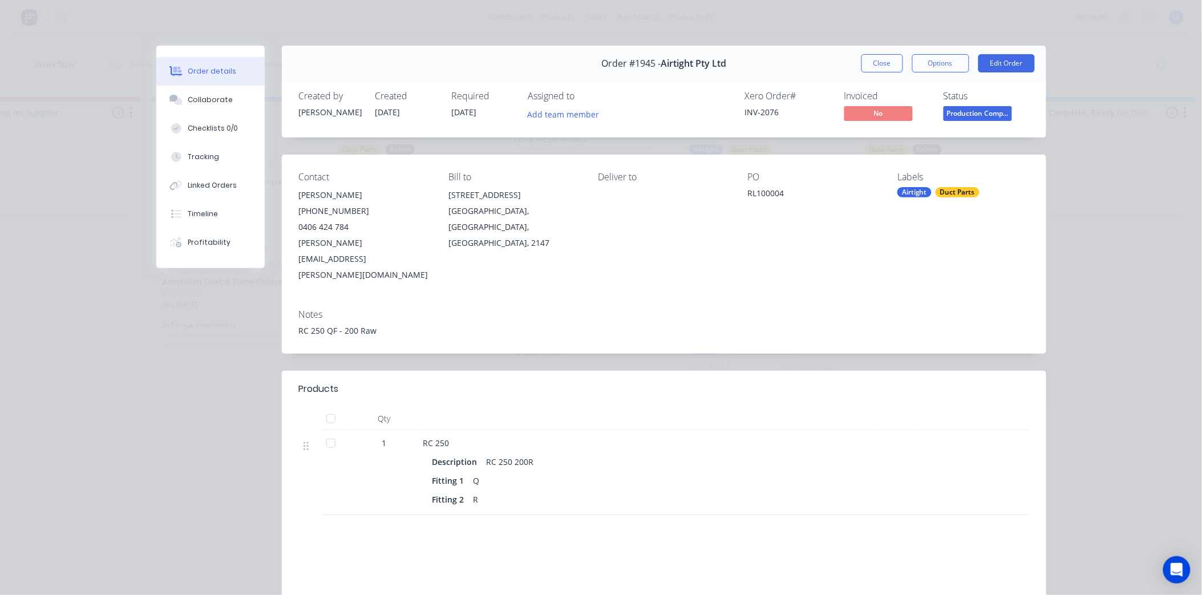
scroll to position [616, 0]
click at [865, 61] on button "Close" at bounding box center [882, 63] width 42 height 18
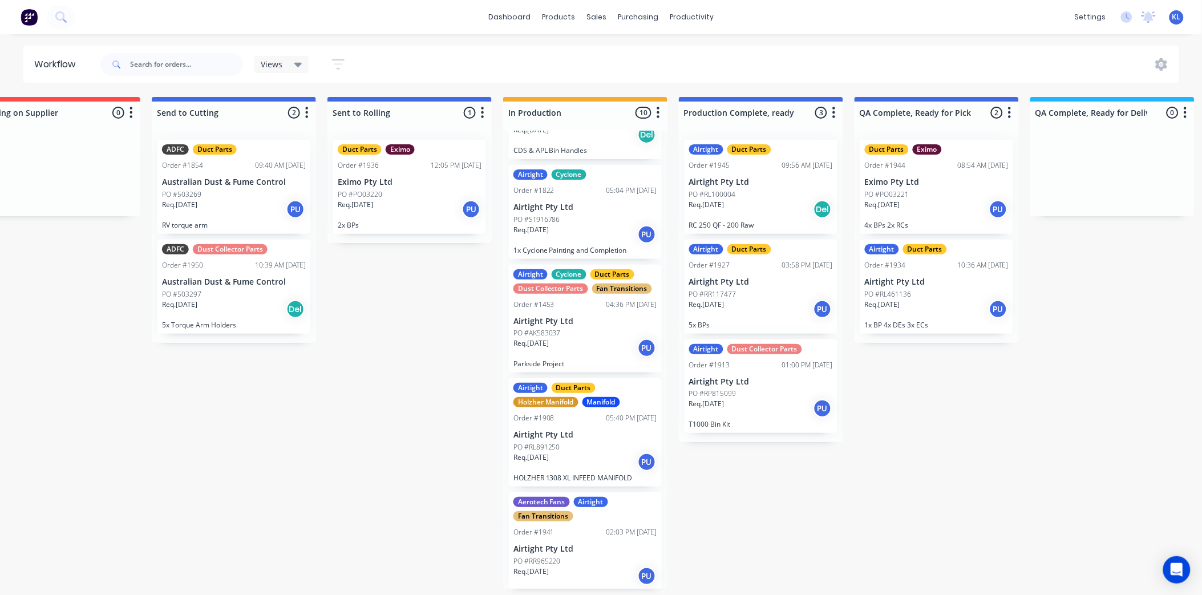
click at [583, 446] on div "PO #RL891250" at bounding box center [585, 447] width 144 height 10
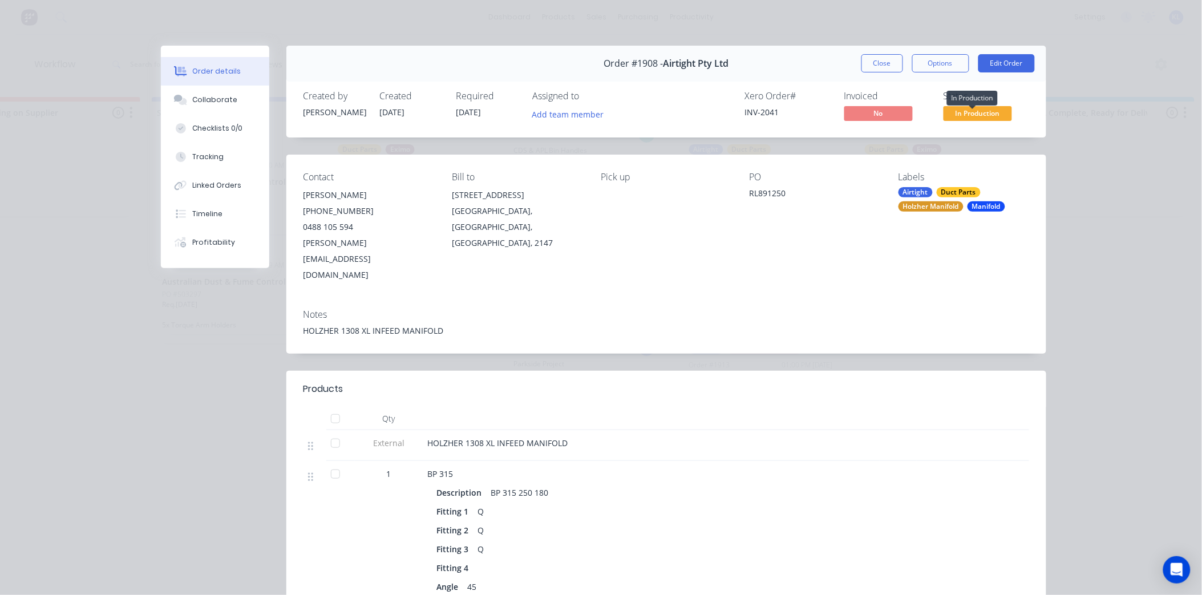
click at [954, 117] on span "In Production" at bounding box center [978, 113] width 68 height 14
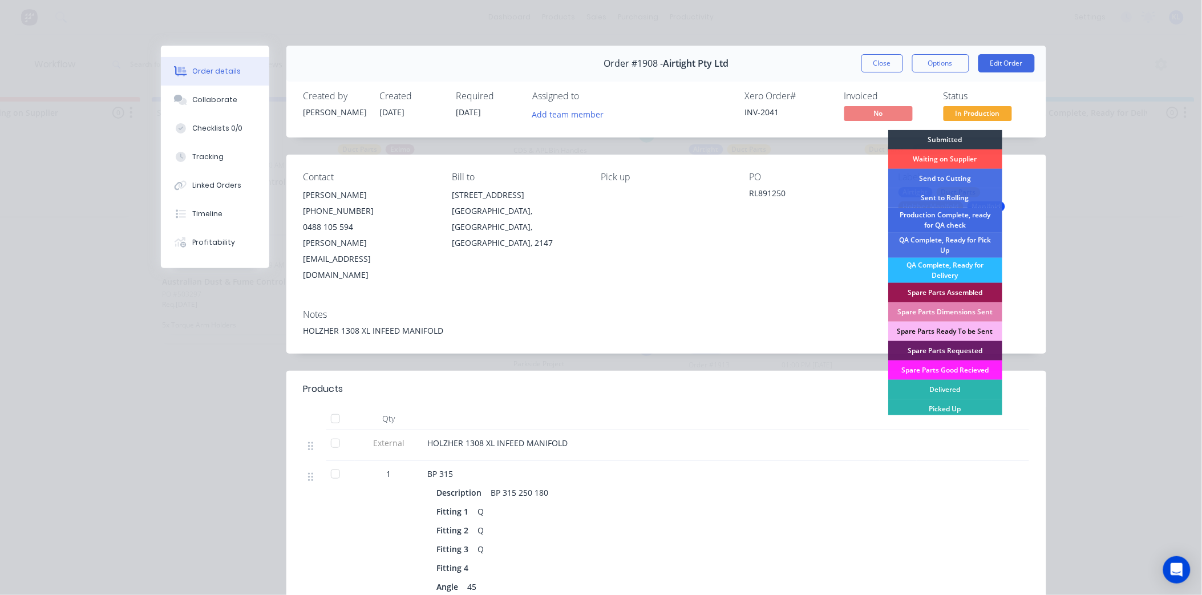
click at [959, 220] on div "Production Complete, ready for QA check" at bounding box center [945, 220] width 114 height 25
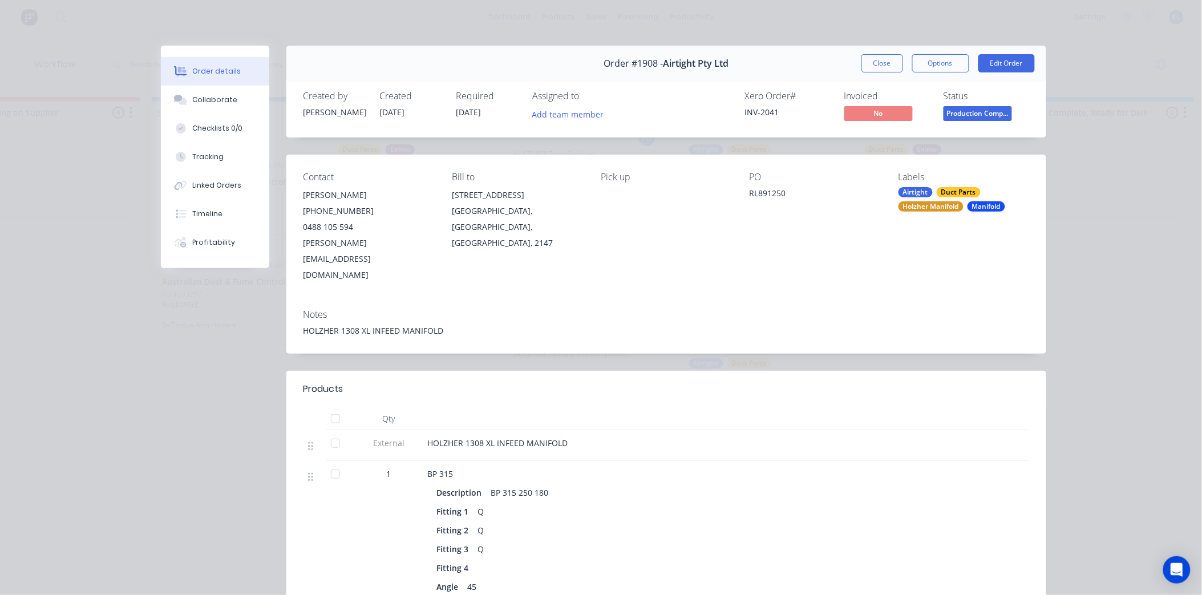
scroll to position [503, 0]
click at [876, 64] on button "Close" at bounding box center [882, 63] width 42 height 18
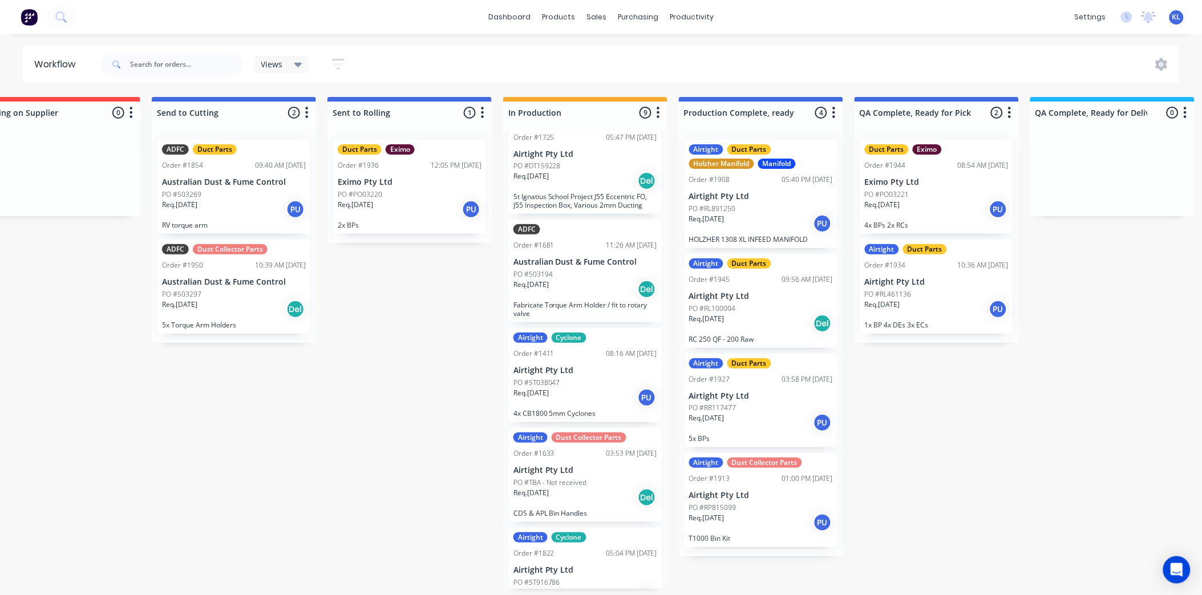
scroll to position [0, 0]
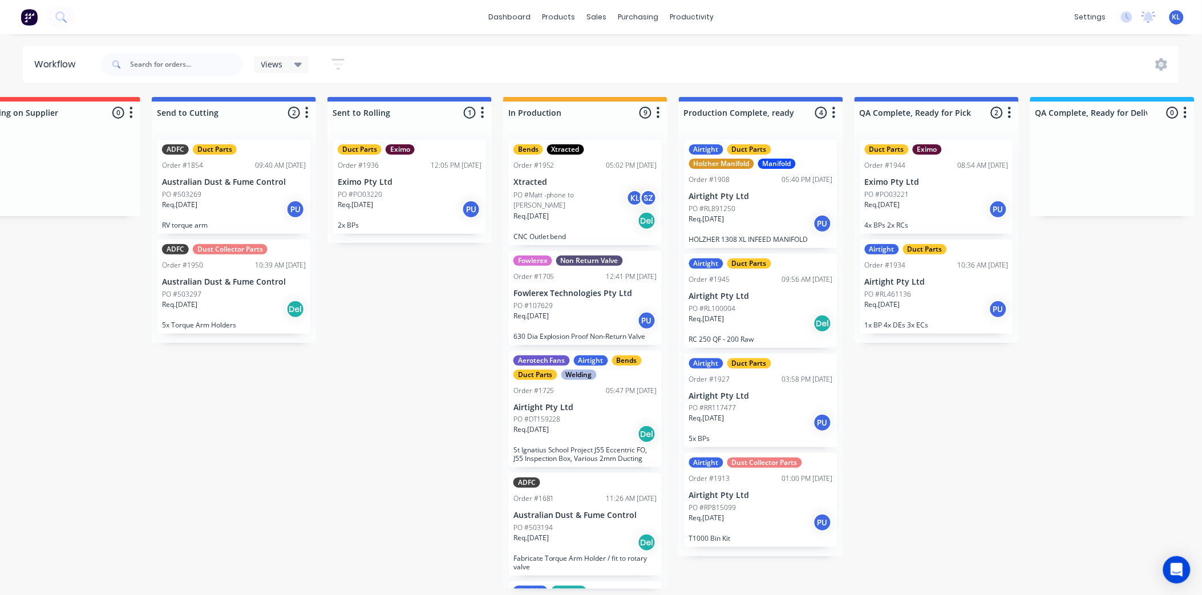
click at [582, 215] on div "Req. [DATE] Del" at bounding box center [585, 220] width 144 height 19
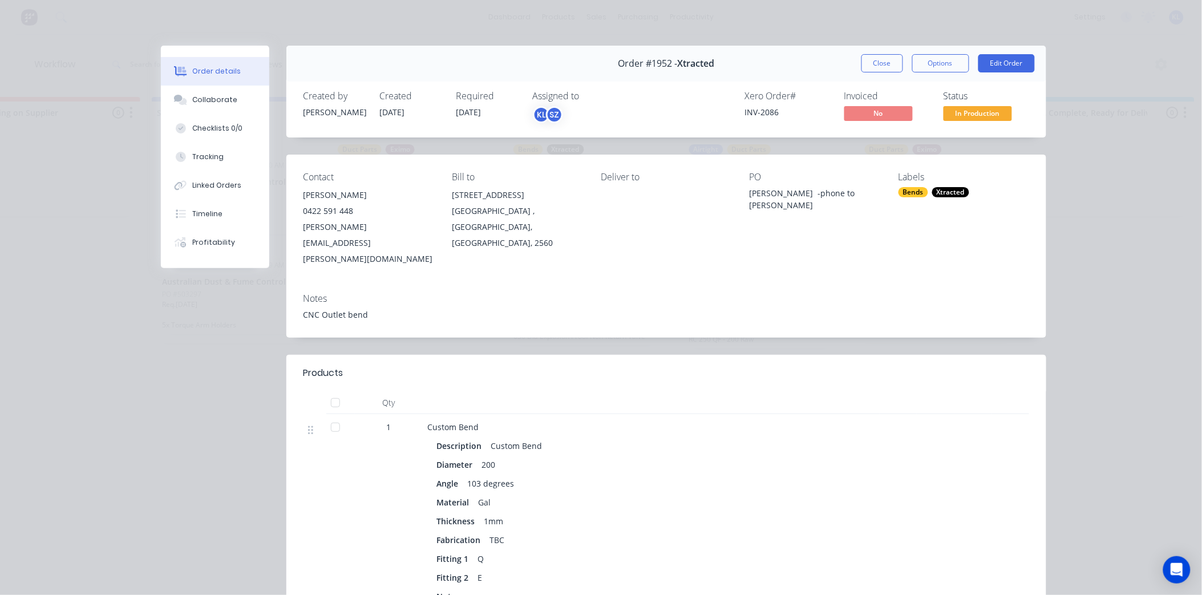
click at [958, 110] on span "In Production" at bounding box center [978, 113] width 68 height 14
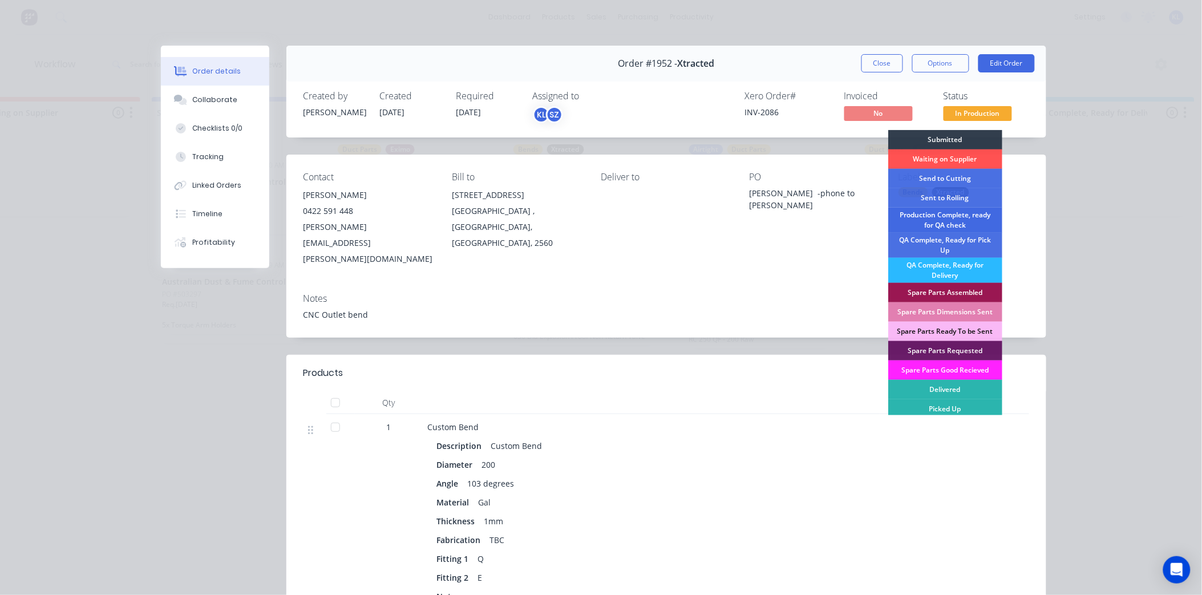
click at [958, 221] on div "Production Complete, ready for QA check" at bounding box center [945, 220] width 114 height 25
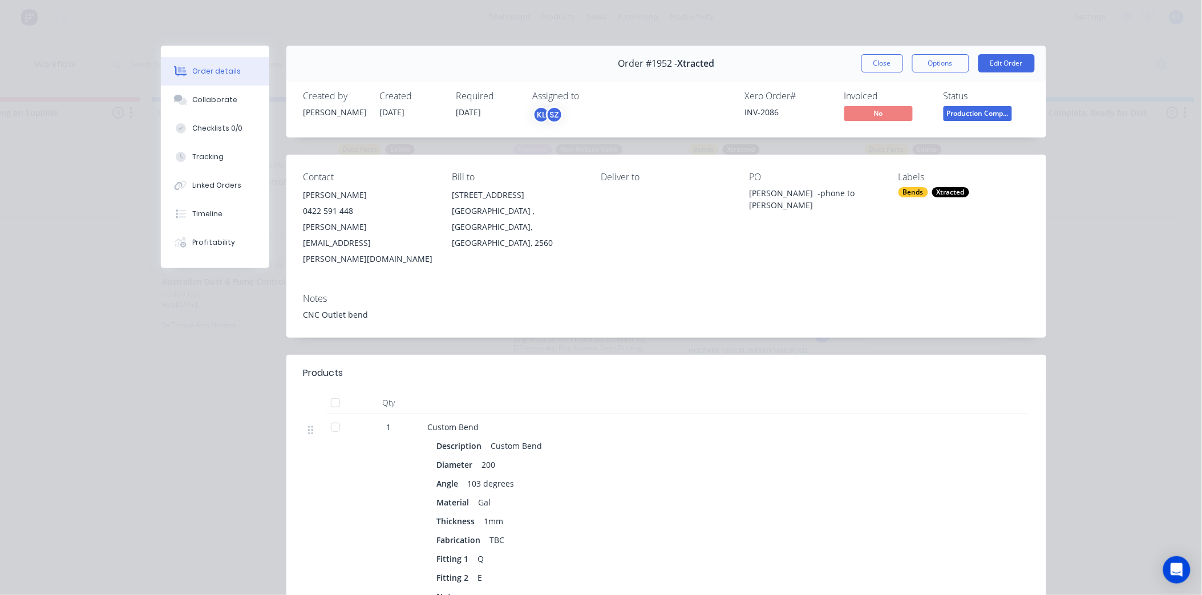
click at [889, 52] on div "Order #1952 - Xtracted Close Options Edit Order" at bounding box center [666, 64] width 760 height 36
click at [886, 64] on button "Close" at bounding box center [882, 63] width 42 height 18
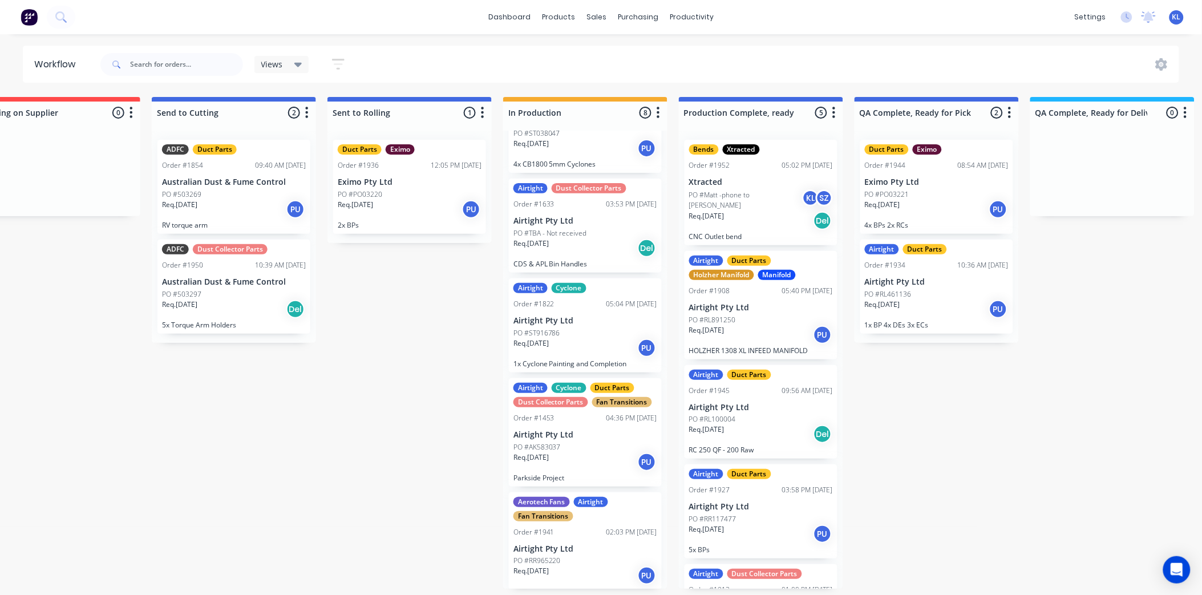
scroll to position [3, 224]
click at [594, 535] on div "Aerotech Fans Airtight Fan Transitions Order #1941 02:03 PM [DATE] Airtight Pty…" at bounding box center [585, 541] width 153 height 98
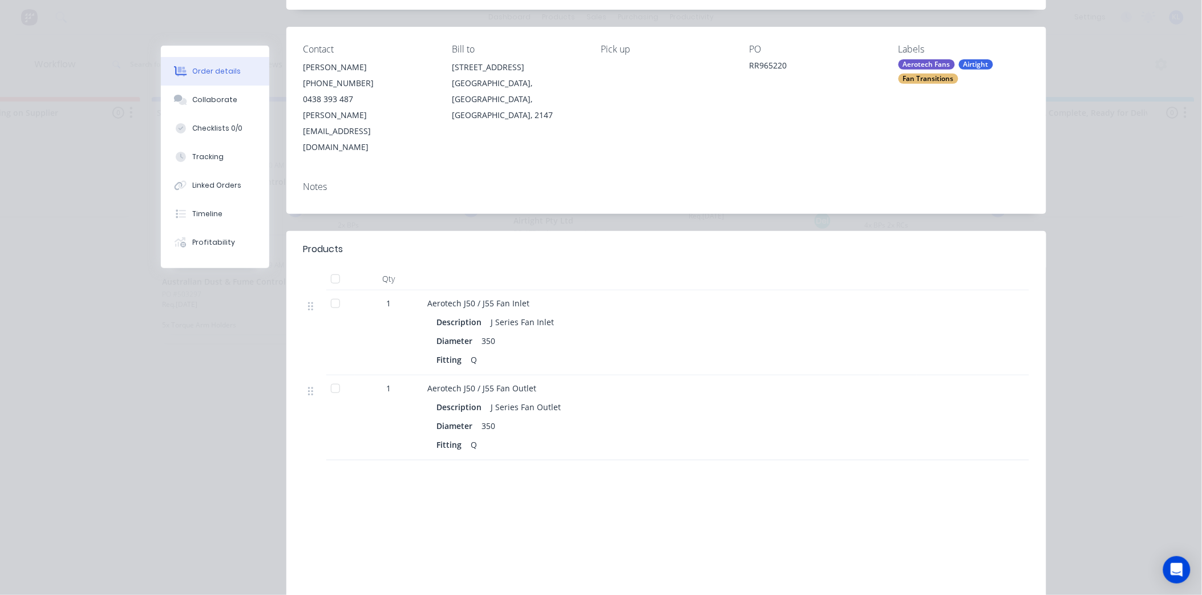
scroll to position [0, 0]
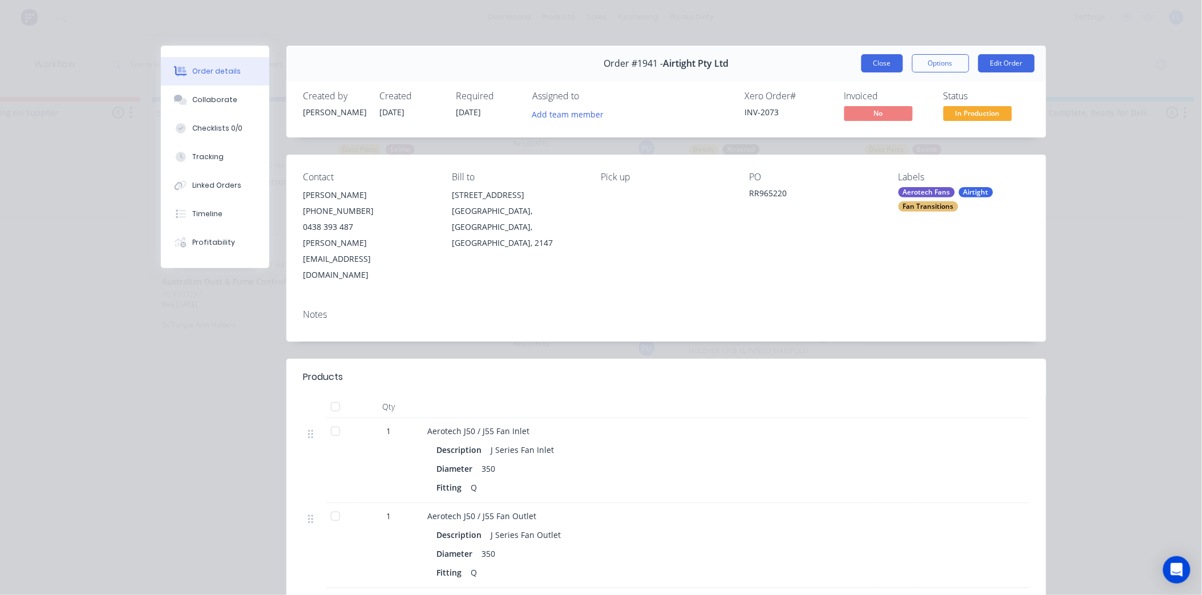
click at [884, 65] on button "Close" at bounding box center [882, 63] width 42 height 18
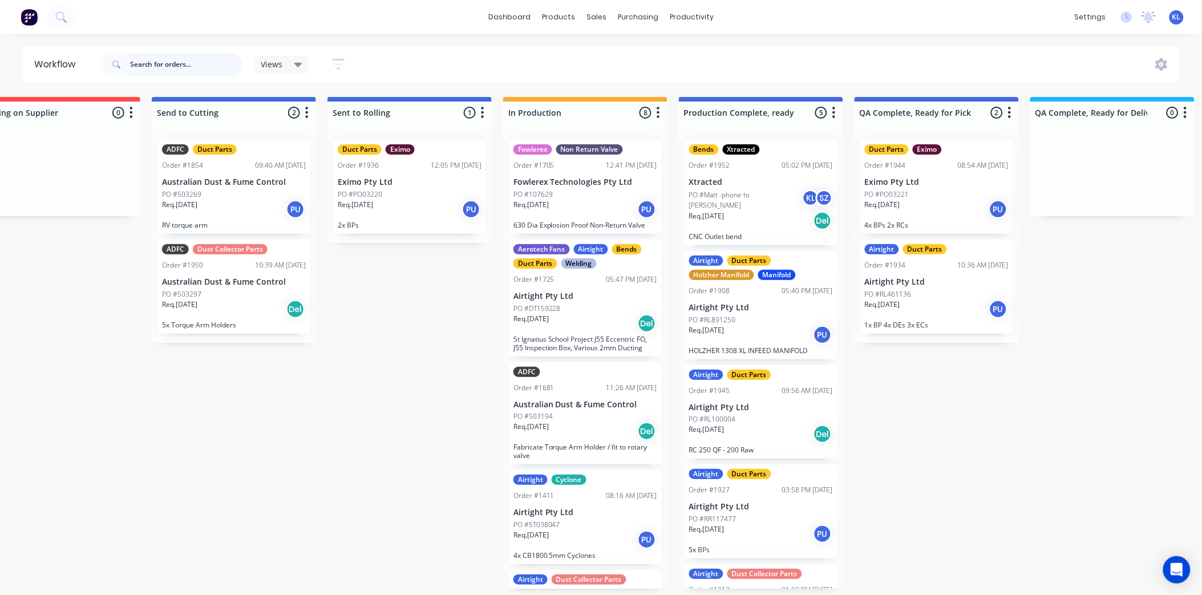
click at [155, 55] on input "text" at bounding box center [186, 64] width 113 height 23
type input "1934"
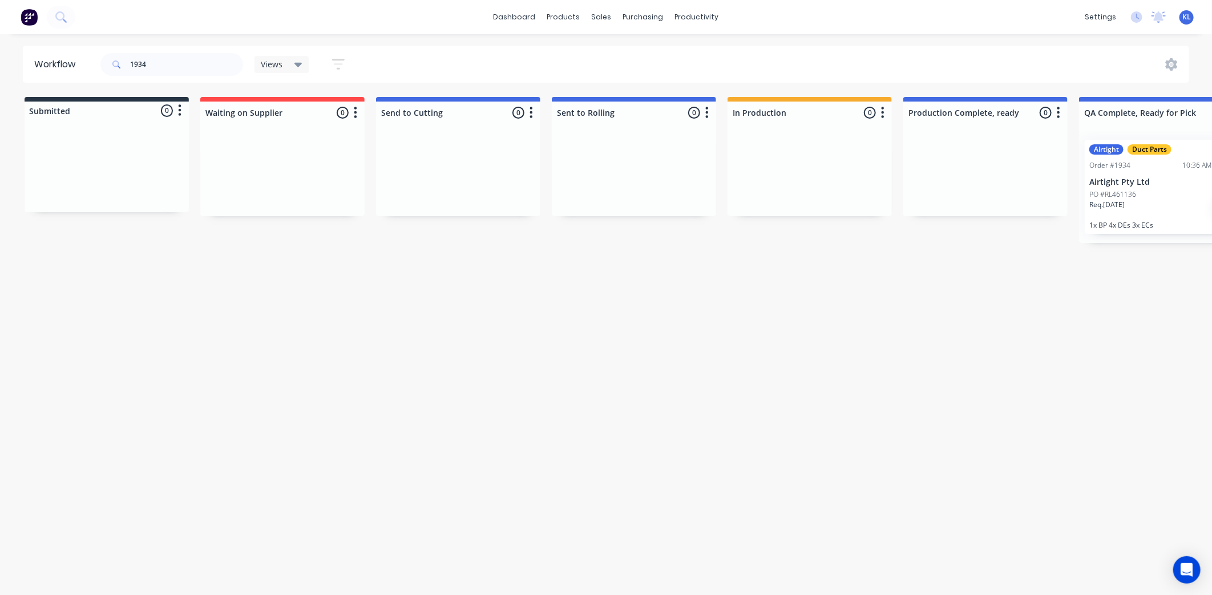
drag, startPoint x: 512, startPoint y: 595, endPoint x: 644, endPoint y: 591, distance: 131.9
click at [644, 527] on html "dashboard products sales purchasing productivity dashboard products Product Cat…" at bounding box center [606, 263] width 1212 height 527
drag, startPoint x: 538, startPoint y: 593, endPoint x: 658, endPoint y: 585, distance: 120.1
click at [658, 527] on html "dashboard products sales purchasing productivity dashboard products Product Cat…" at bounding box center [606, 263] width 1212 height 527
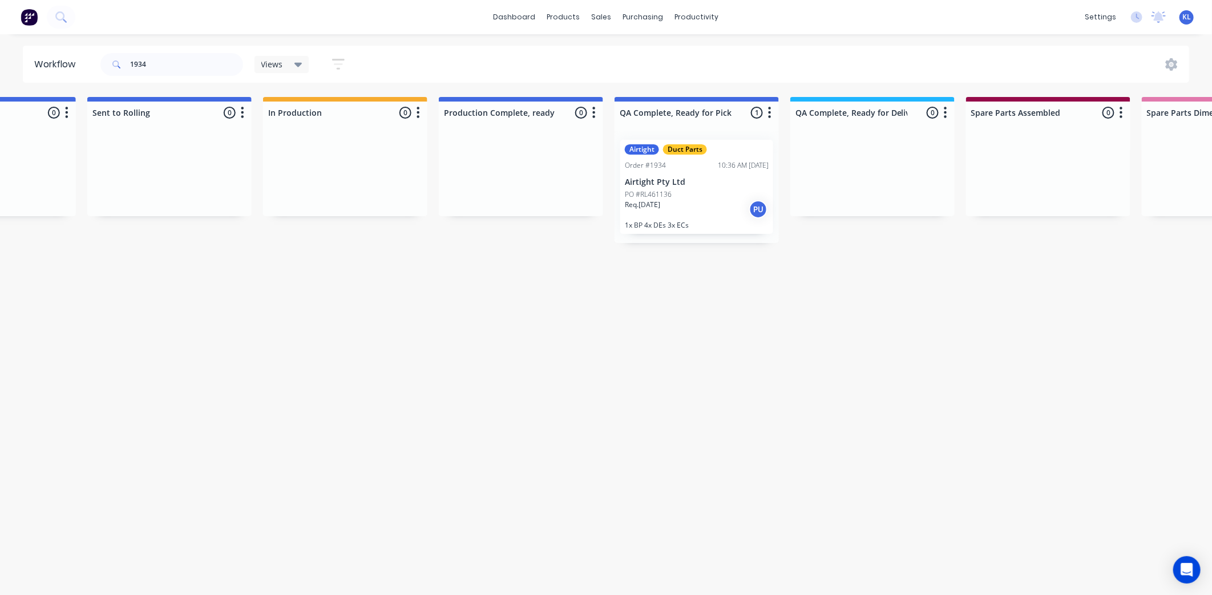
scroll to position [0, 466]
click at [693, 195] on div "PO #RL461136" at bounding box center [696, 194] width 144 height 10
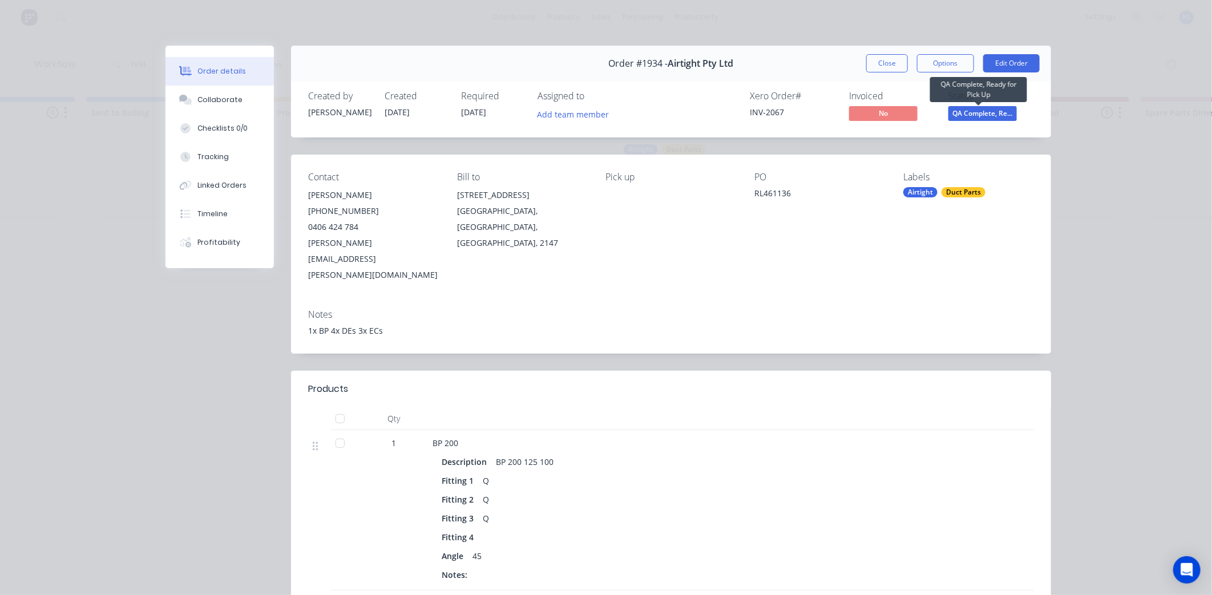
click at [967, 108] on span "QA Complete, Re..." at bounding box center [982, 113] width 68 height 14
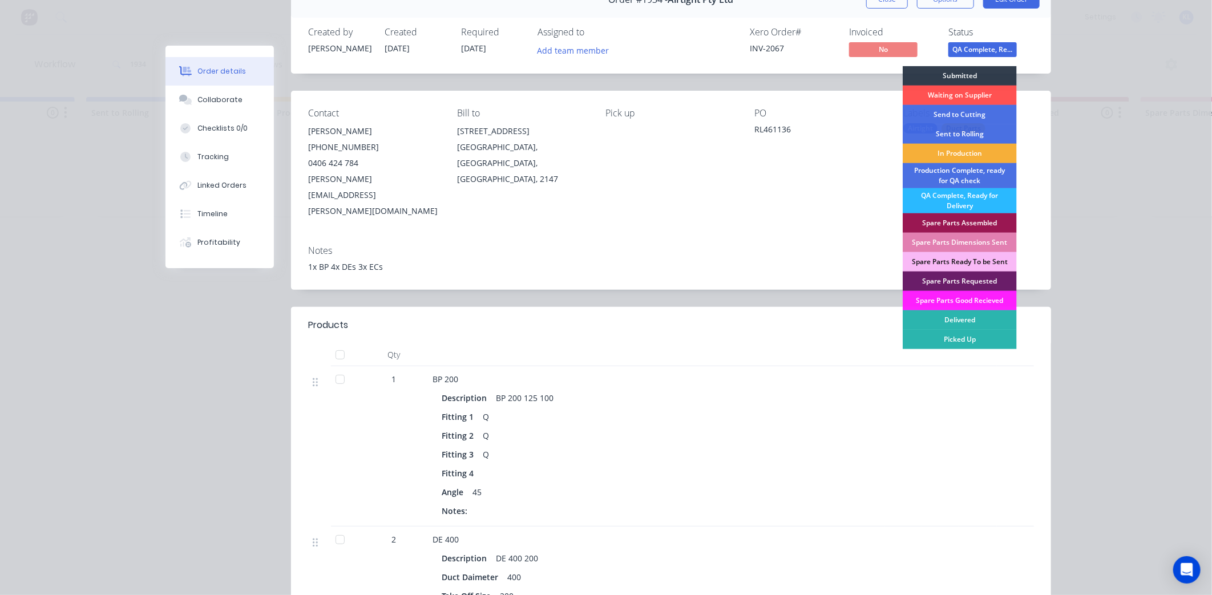
scroll to position [63, 0]
click at [978, 176] on div "Production Complete, ready for QA check" at bounding box center [960, 176] width 114 height 25
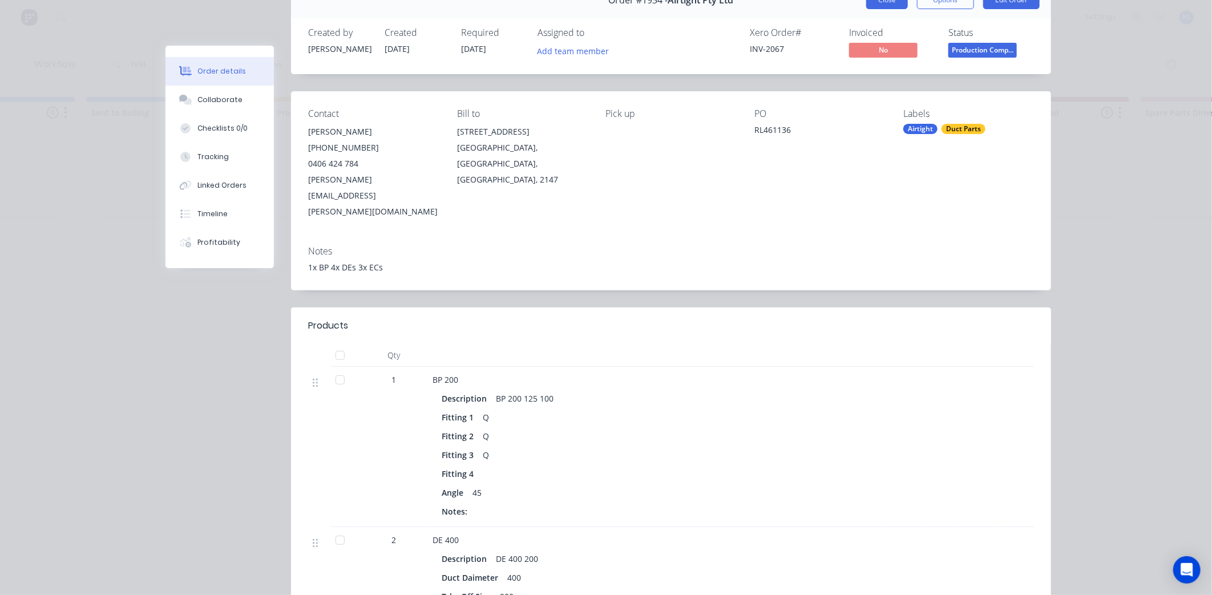
click at [886, 4] on button "Close" at bounding box center [887, 0] width 42 height 18
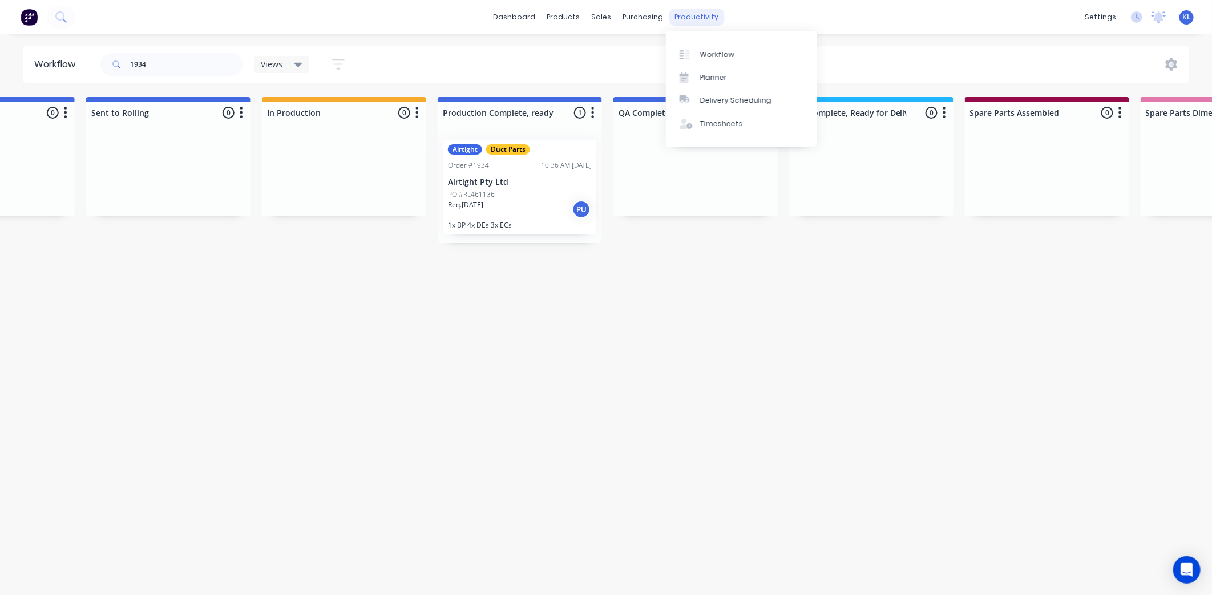
click at [683, 21] on div "productivity" at bounding box center [696, 17] width 55 height 17
click at [711, 55] on div "Workflow" at bounding box center [717, 55] width 34 height 10
click at [603, 15] on div "sales" at bounding box center [601, 17] width 31 height 17
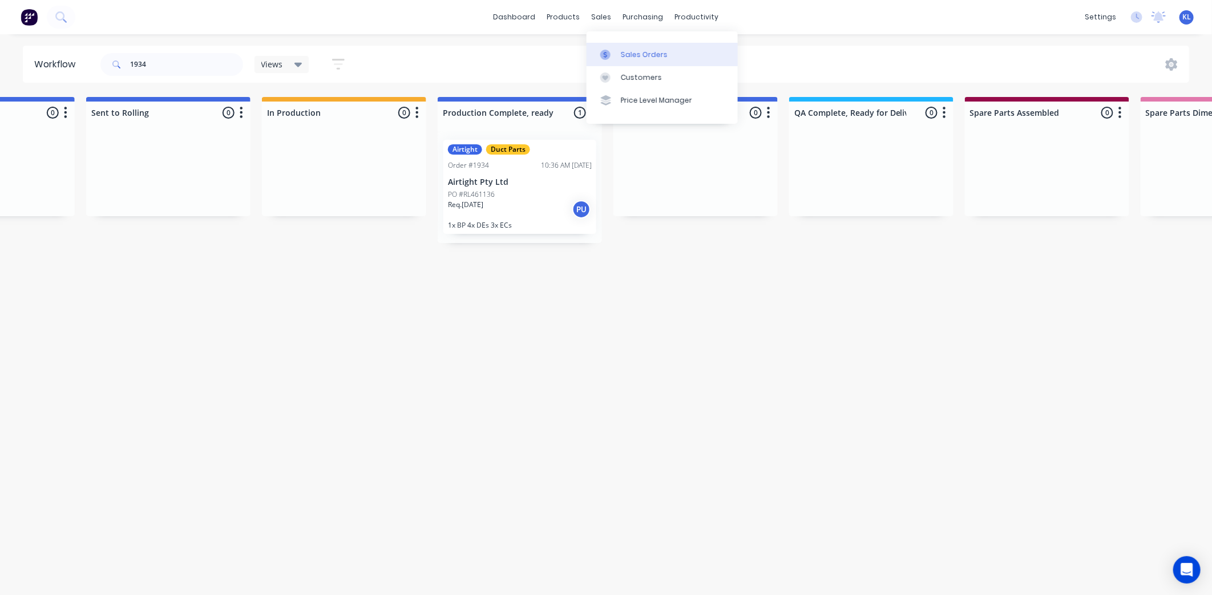
click at [634, 50] on div "Sales Orders" at bounding box center [644, 55] width 47 height 10
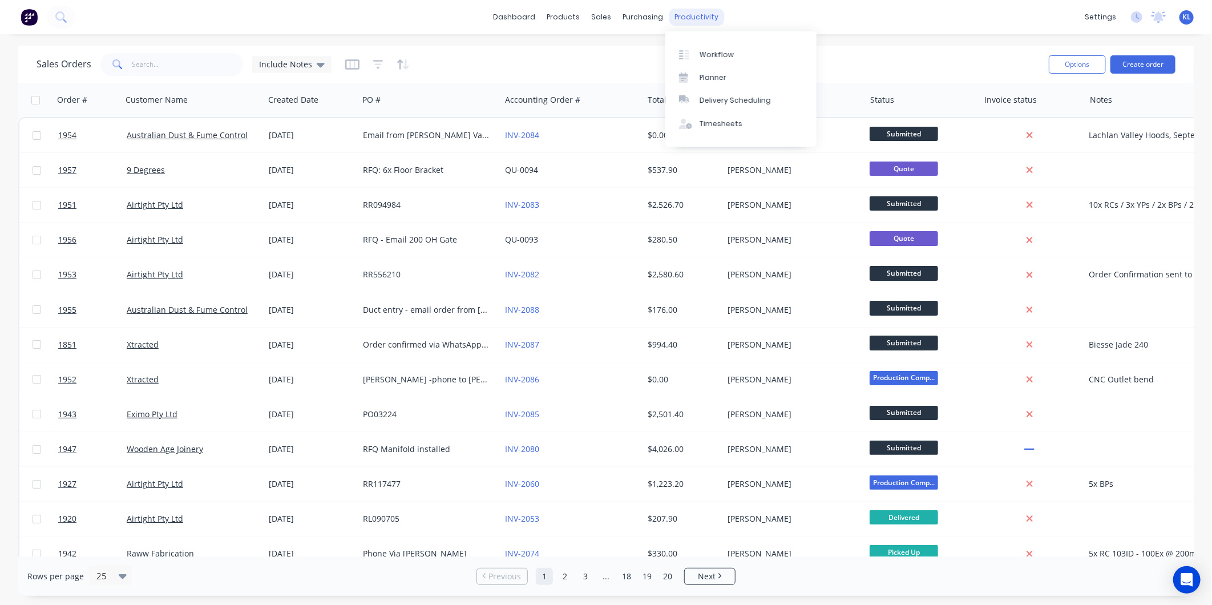
click at [678, 13] on div "productivity" at bounding box center [696, 17] width 55 height 17
click at [714, 48] on link "Workflow" at bounding box center [740, 54] width 151 height 23
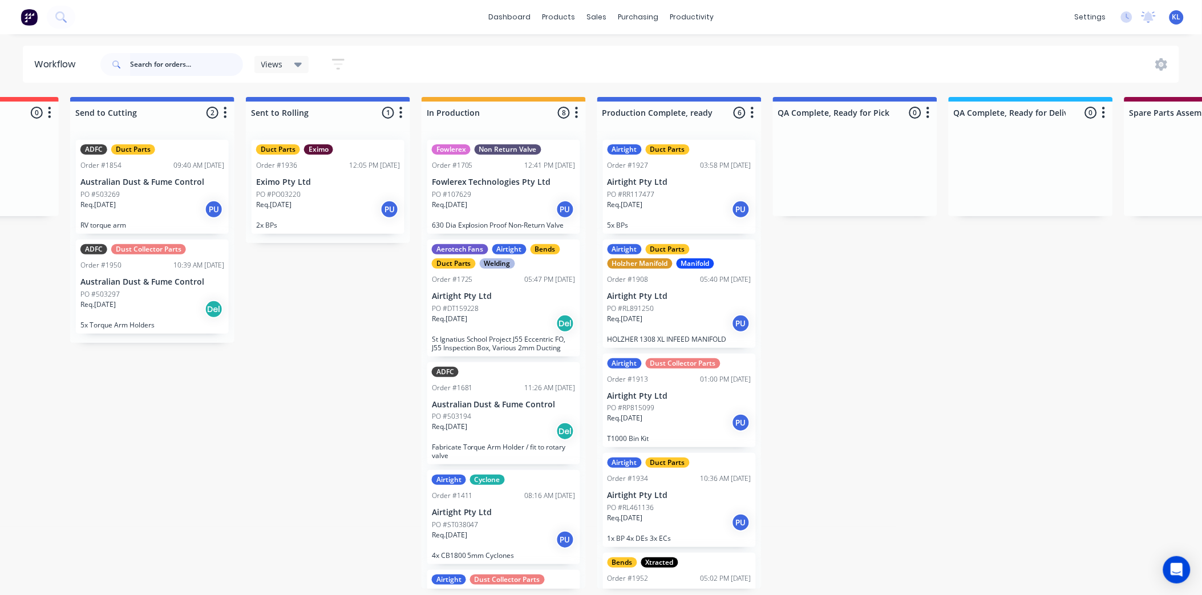
click at [181, 61] on input "text" at bounding box center [186, 64] width 113 height 23
type input "eximo"
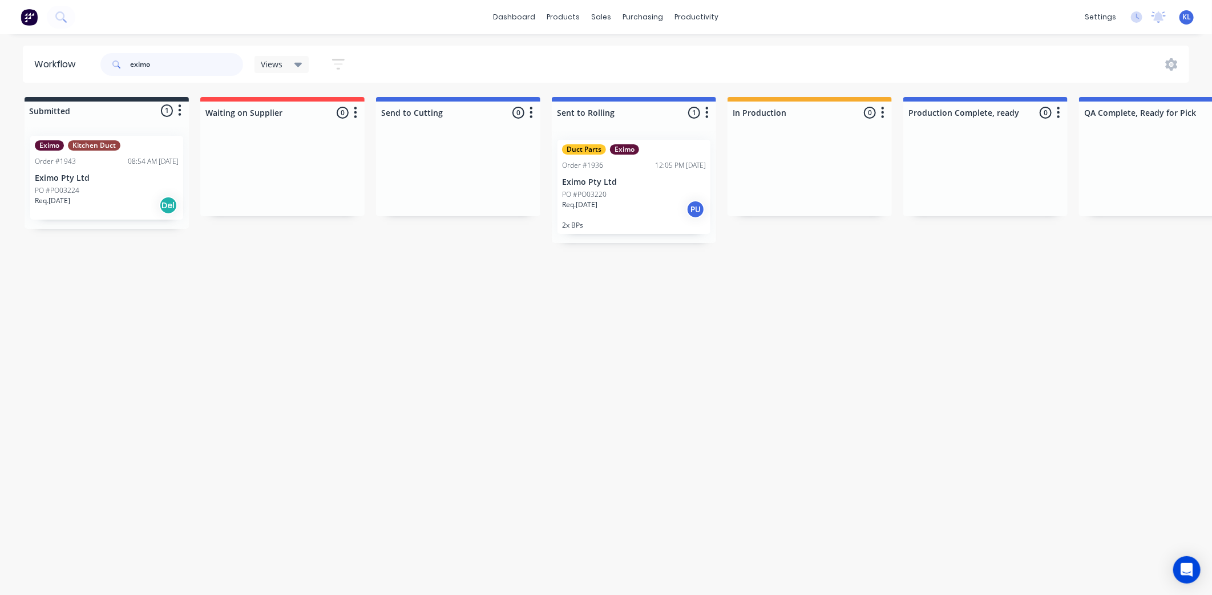
drag, startPoint x: 175, startPoint y: 62, endPoint x: 54, endPoint y: 59, distance: 120.4
click at [54, 59] on header "Workflow eximo Views Save new view None (Default) edit All edit Production edit…" at bounding box center [606, 64] width 1167 height 37
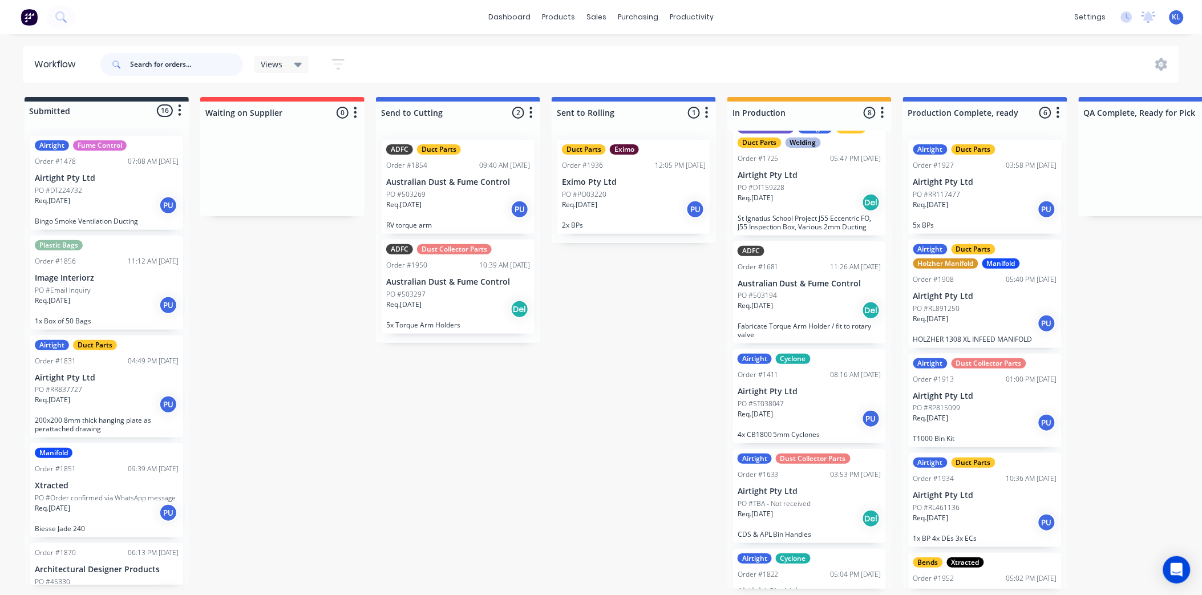
scroll to position [127, 0]
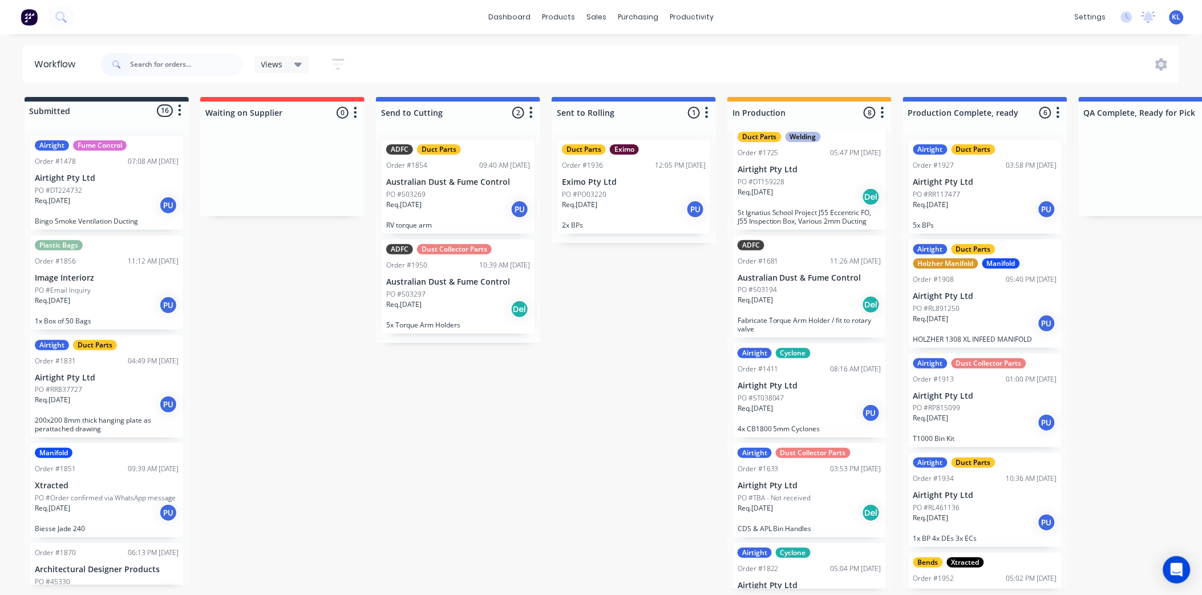
click at [823, 402] on div "PO #ST038047" at bounding box center [810, 398] width 144 height 10
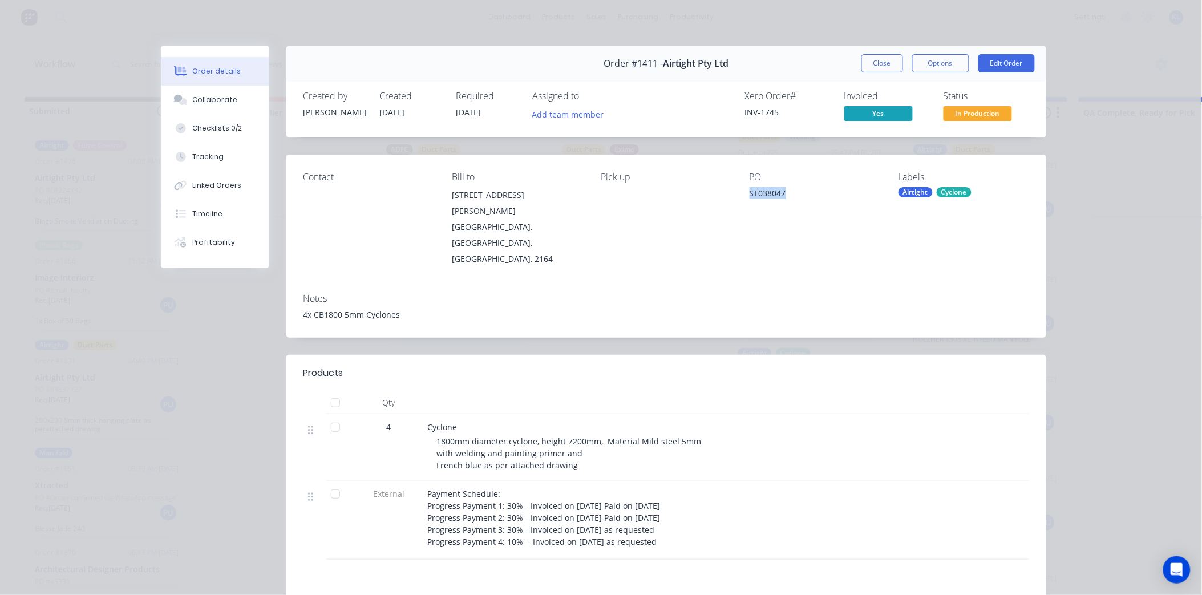
drag, startPoint x: 783, startPoint y: 191, endPoint x: 737, endPoint y: 196, distance: 46.6
click at [737, 196] on div "Contact Bill to [STREET_ADDRESS][PERSON_NAME] Pick up PO ST038047 Labels Airtig…" at bounding box center [666, 220] width 760 height 130
drag, startPoint x: 737, startPoint y: 196, endPoint x: 763, endPoint y: 193, distance: 25.9
copy div "ST038047"
